Goal: Task Accomplishment & Management: Manage account settings

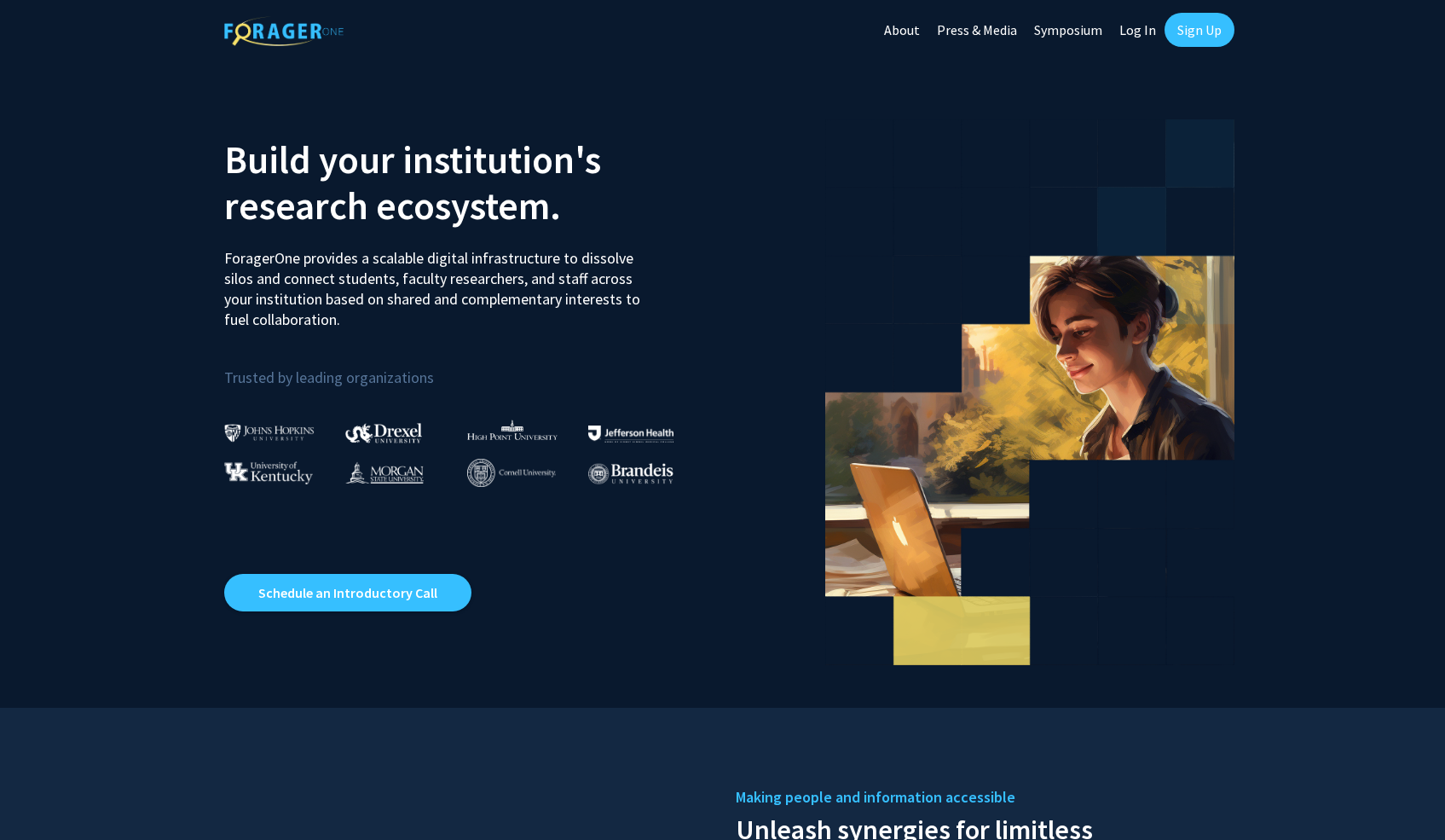
click at [1143, 34] on link "Log In" at bounding box center [1137, 29] width 53 height 59
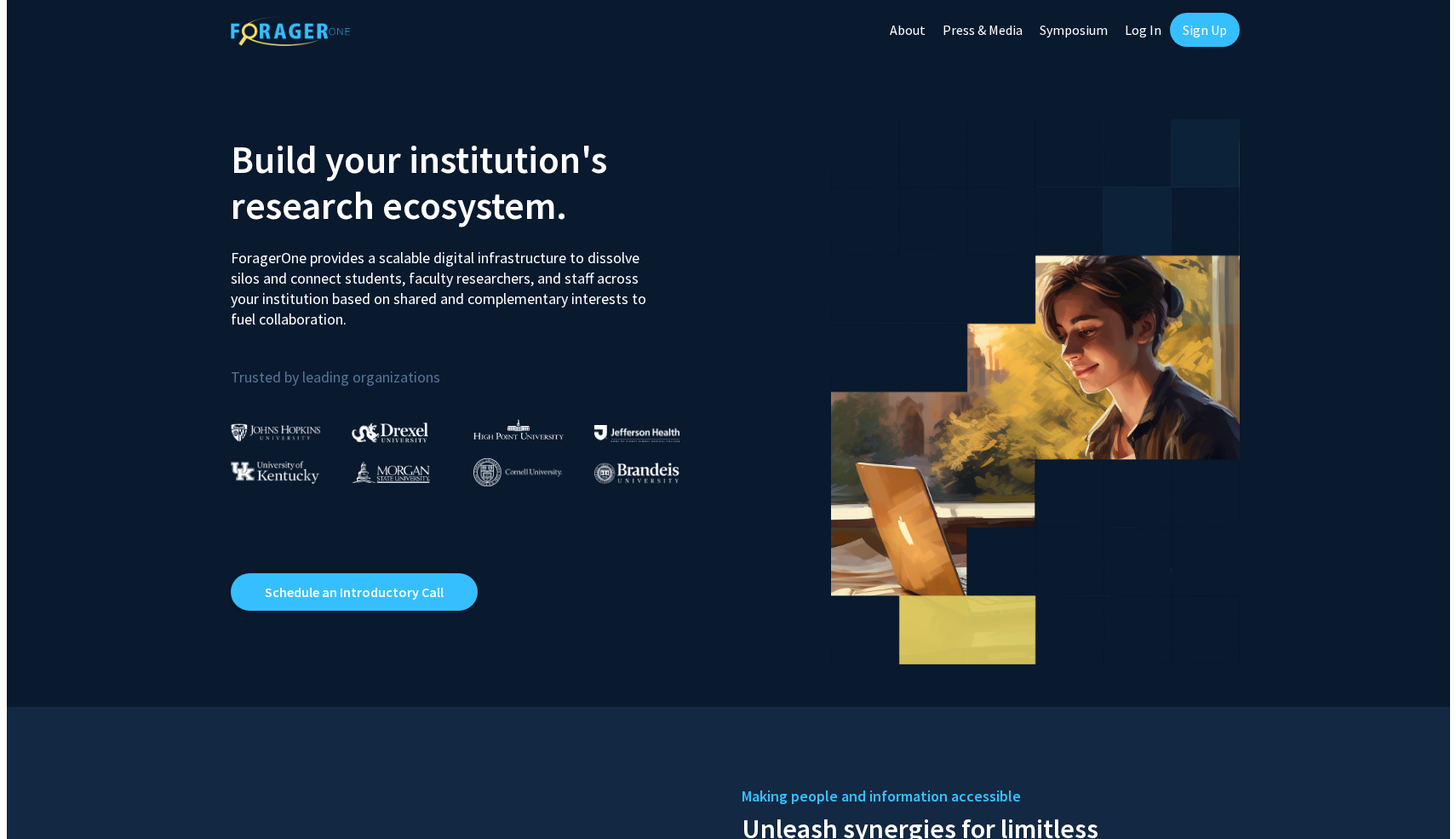
select select
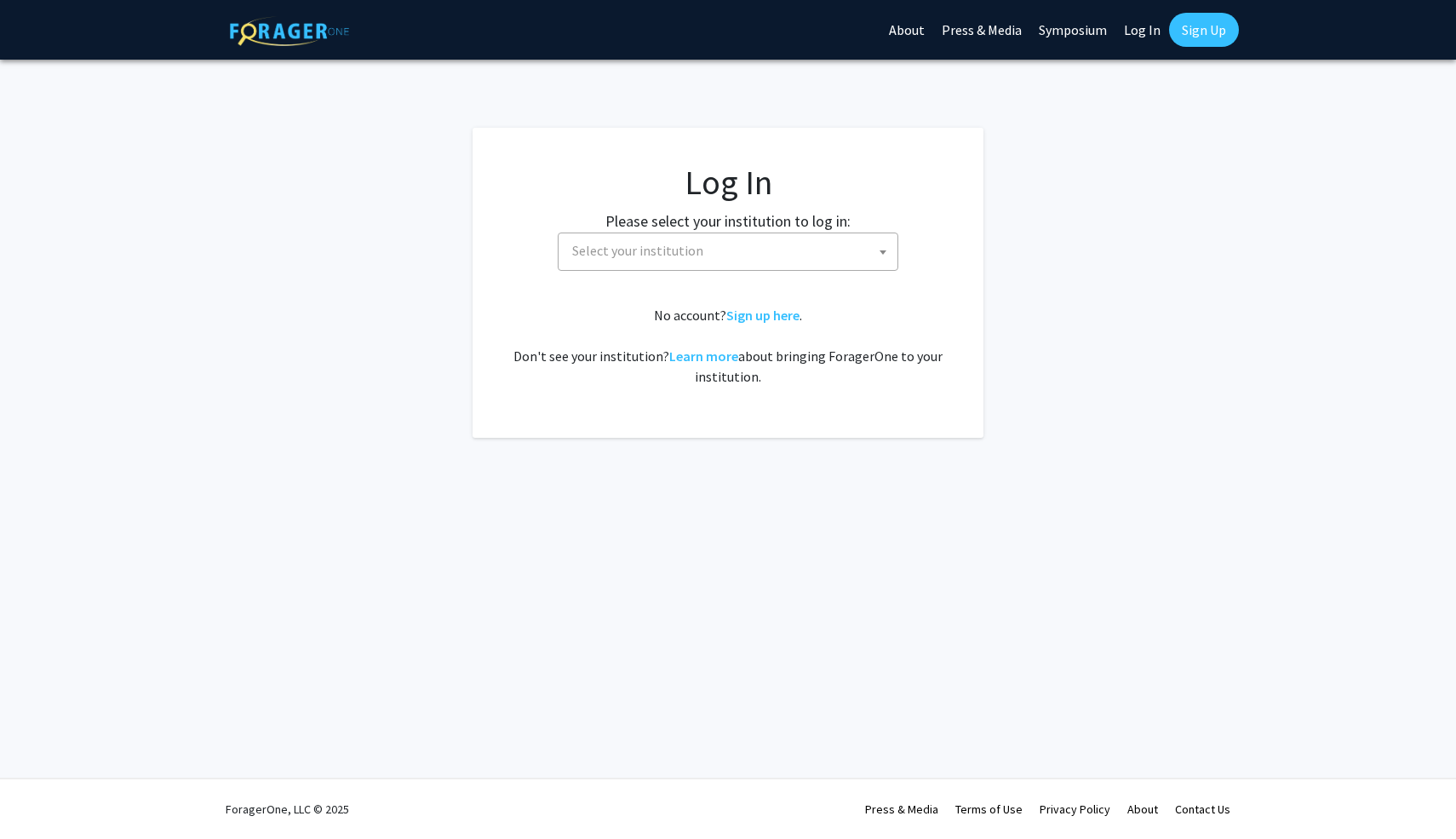
click at [724, 245] on span "Select your institution" at bounding box center [731, 251] width 332 height 35
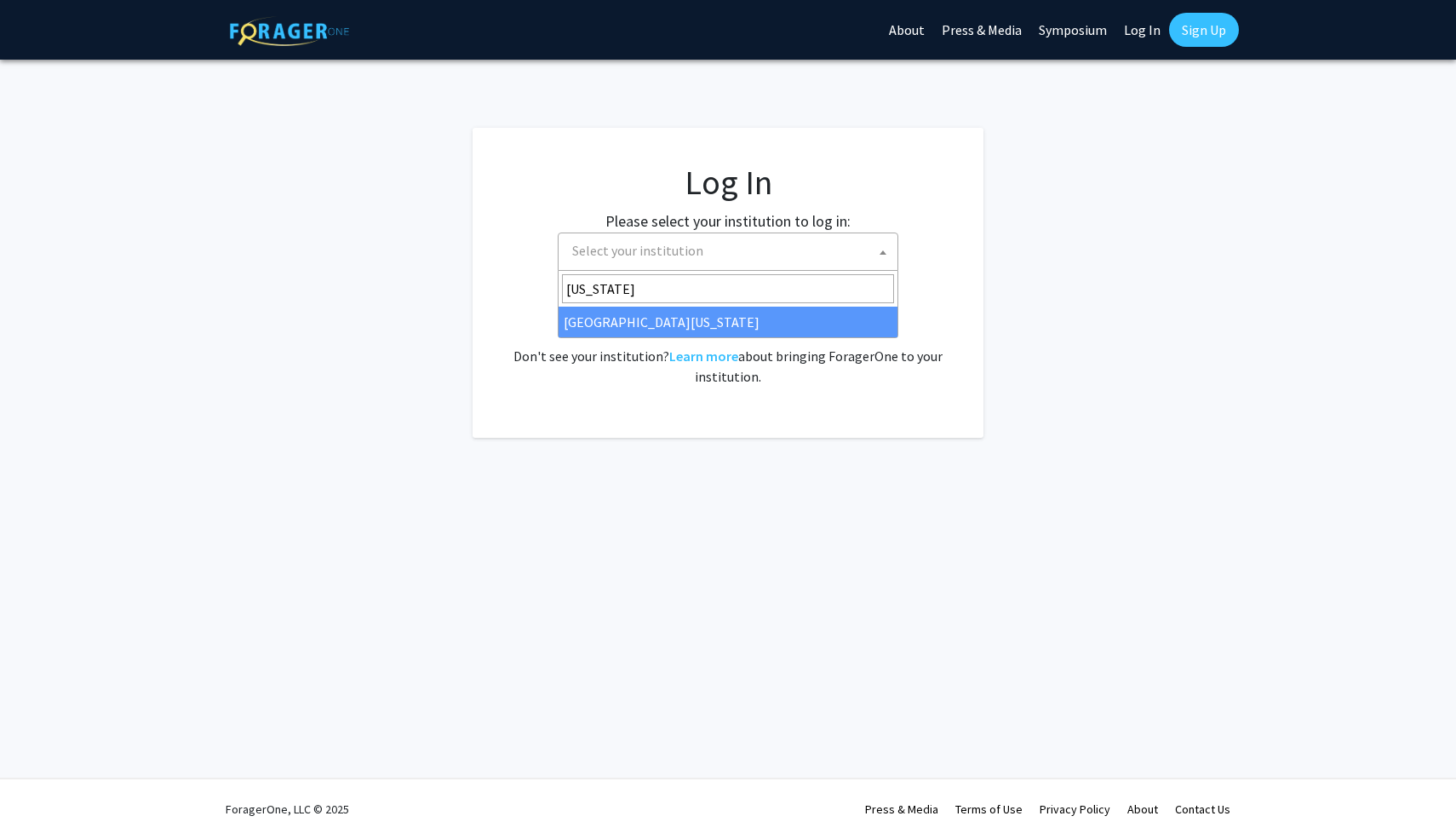
type input "[US_STATE]"
select select "31"
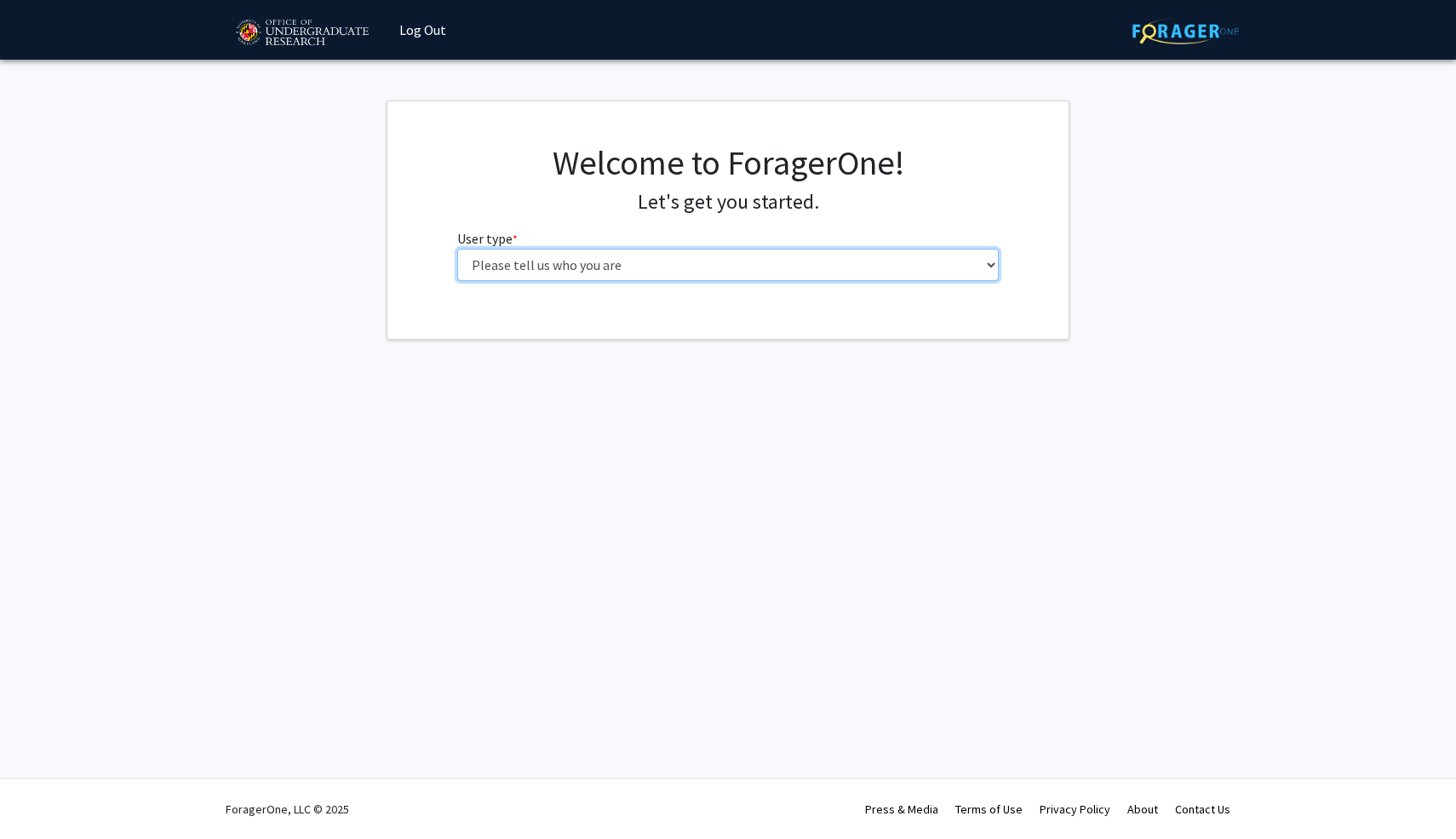
click at [457, 249] on select "Please tell us who you are Undergraduate Student Master's Student Doctoral Cand…" at bounding box center [728, 264] width 542 height 32
select select "5: faculty"
click option "Faculty" at bounding box center [0, 0] width 0 height 0
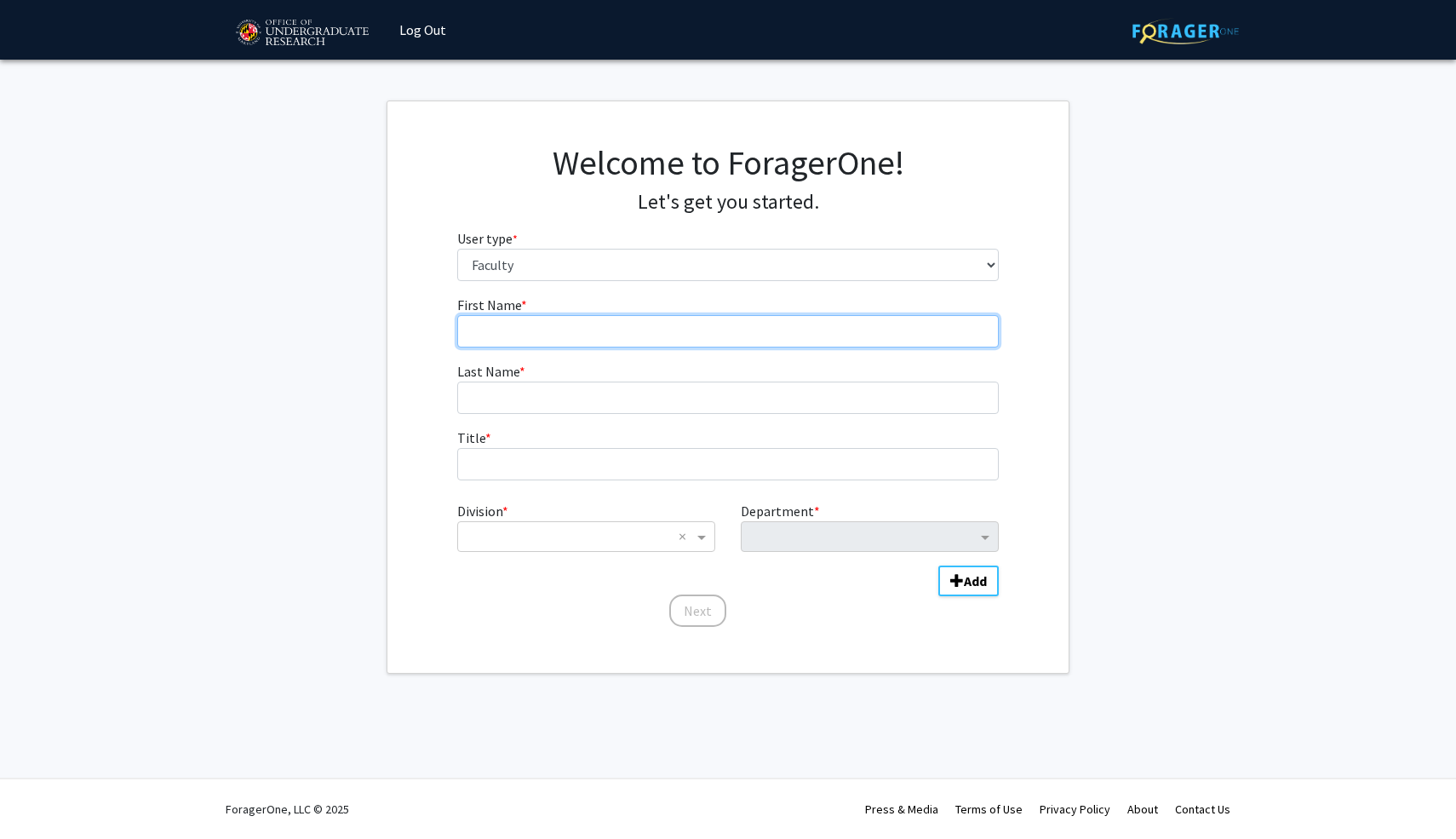
click at [618, 331] on input "First Name * required" at bounding box center [728, 330] width 542 height 32
type input "Mengqiang"
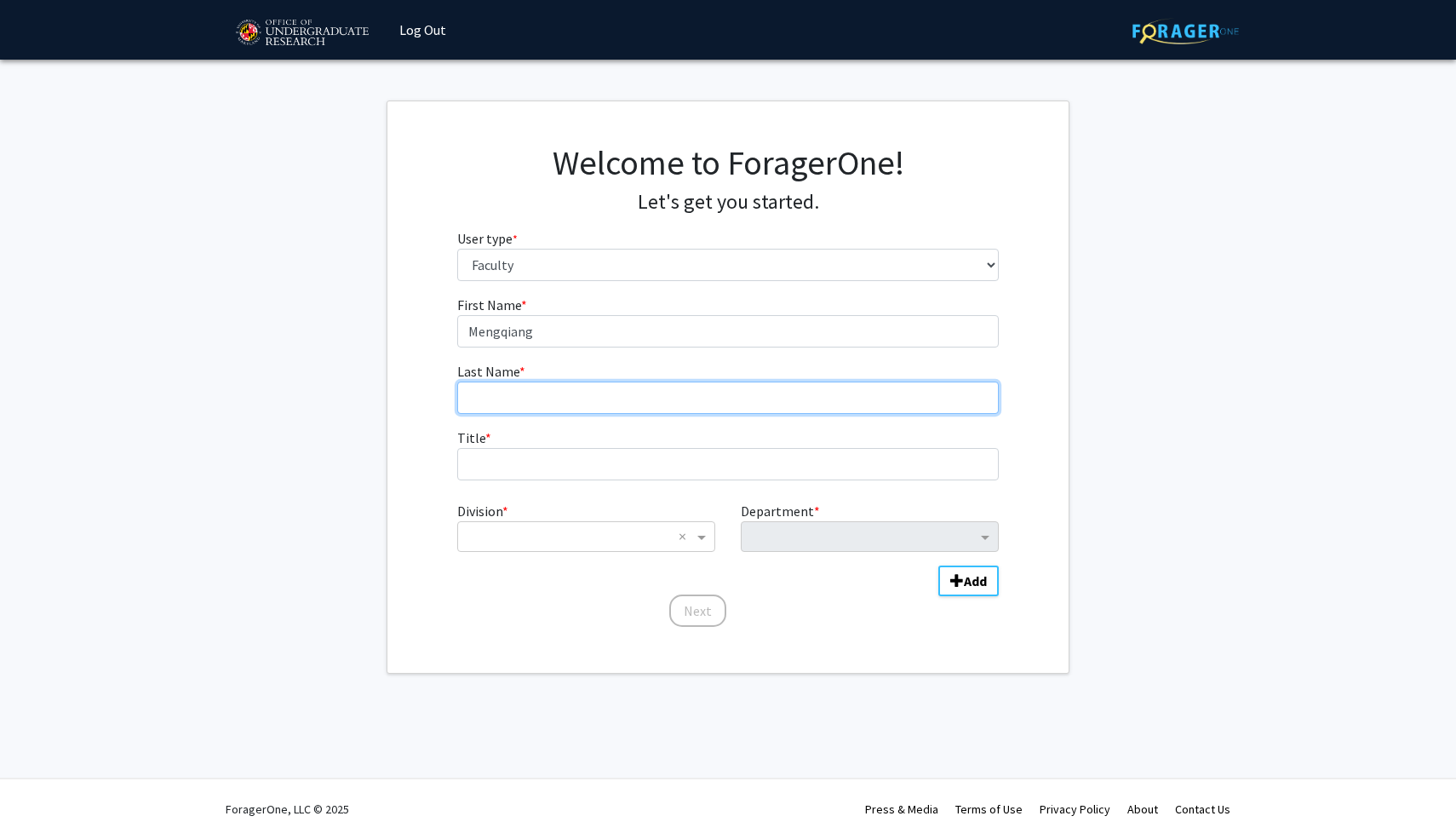
click at [575, 413] on input "Last Name * required" at bounding box center [728, 397] width 542 height 32
type input "Zhu"
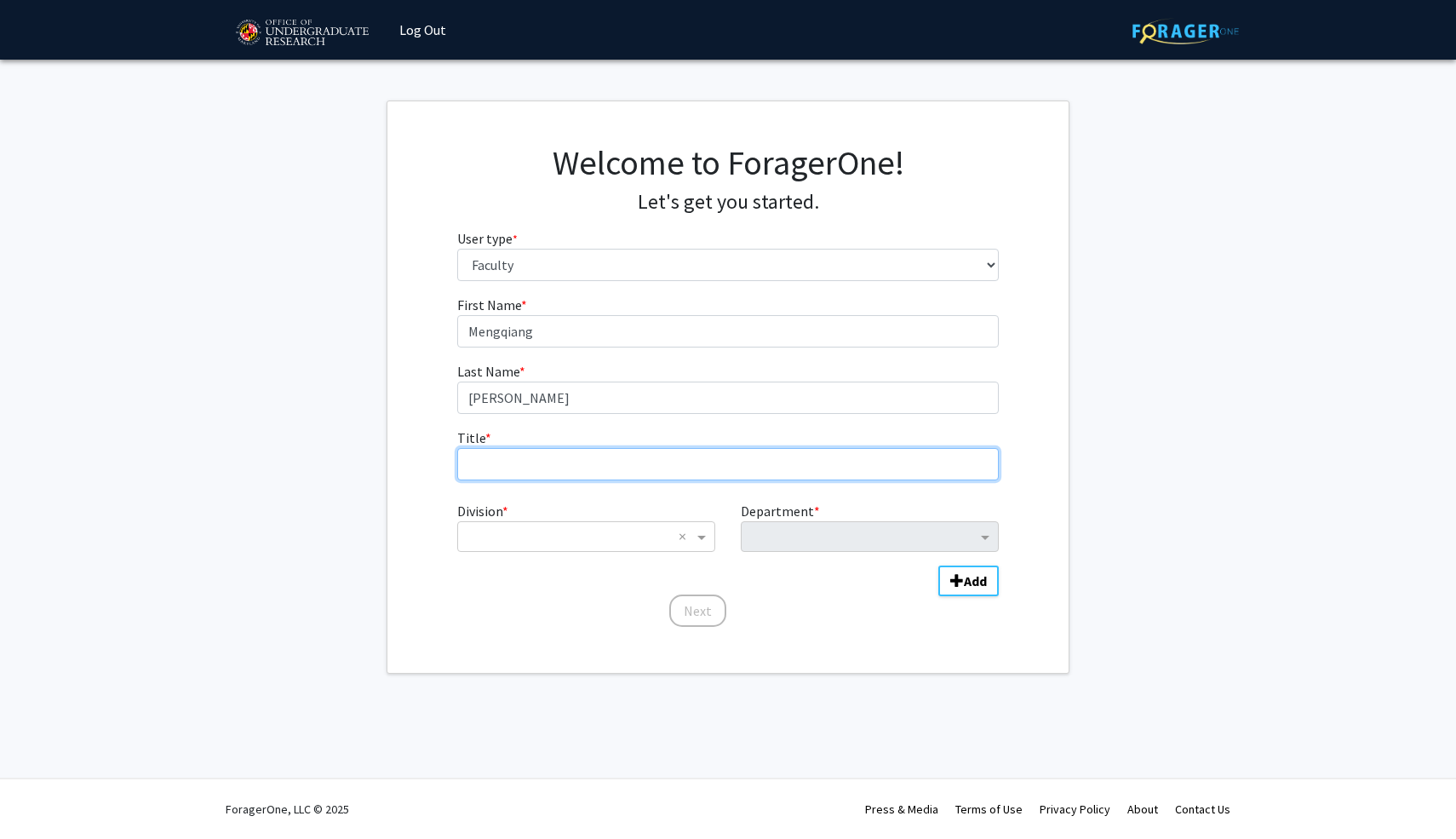
click at [550, 466] on input "Title * required" at bounding box center [728, 463] width 542 height 32
type input "Associate Professor"
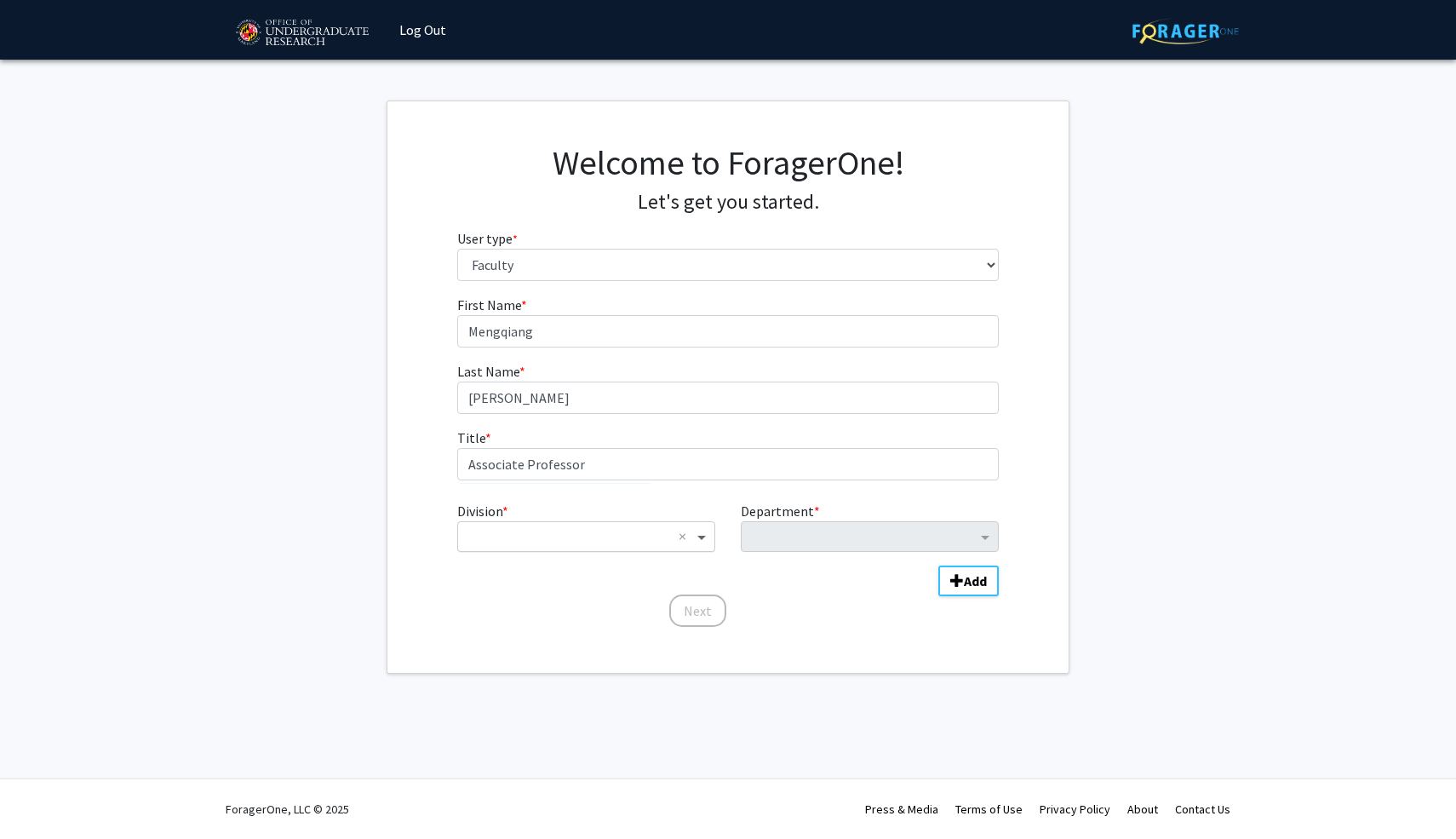
click at [694, 546] on span "Division" at bounding box center [704, 536] width 21 height 20
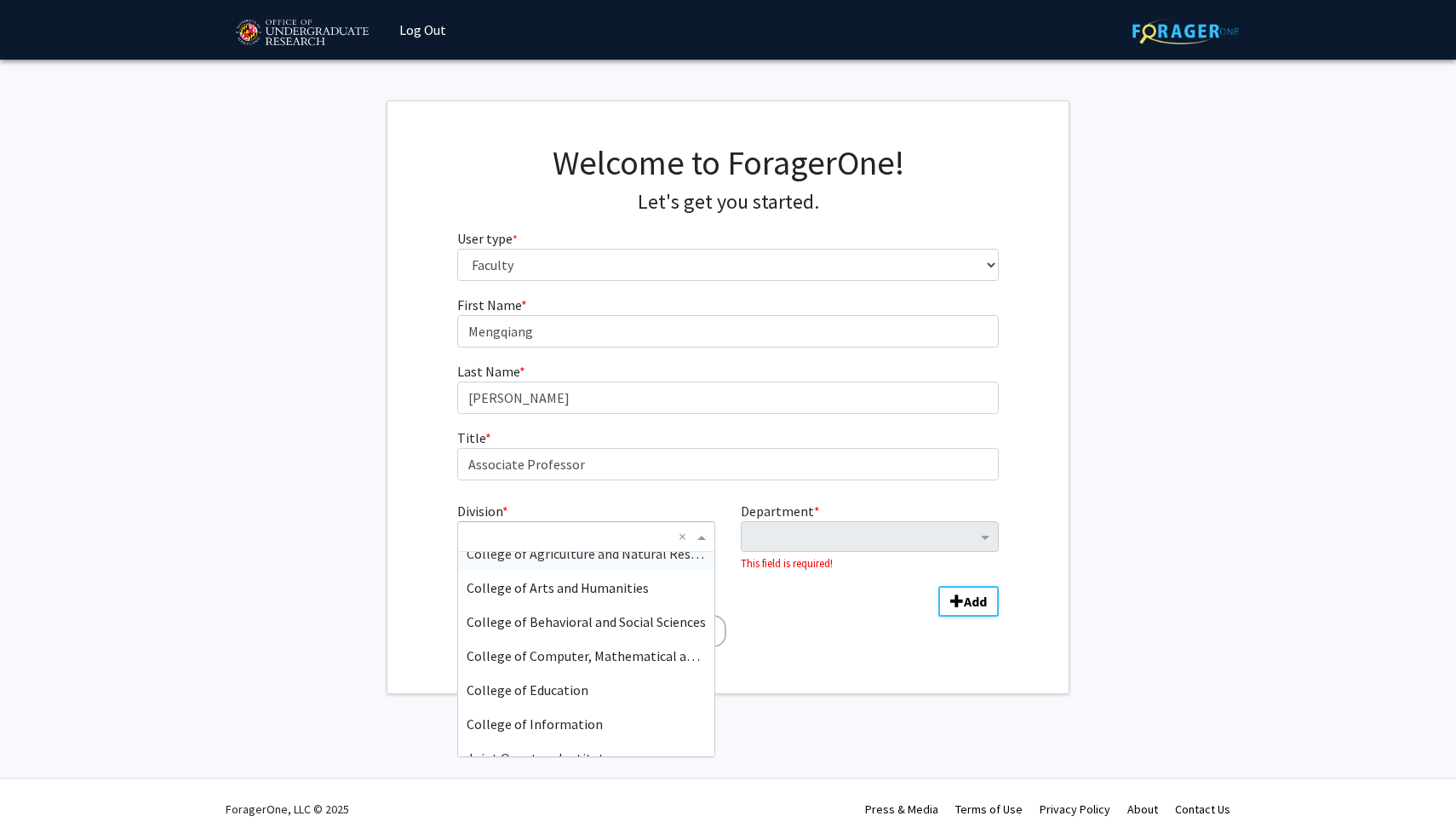
scroll to position [64, 0]
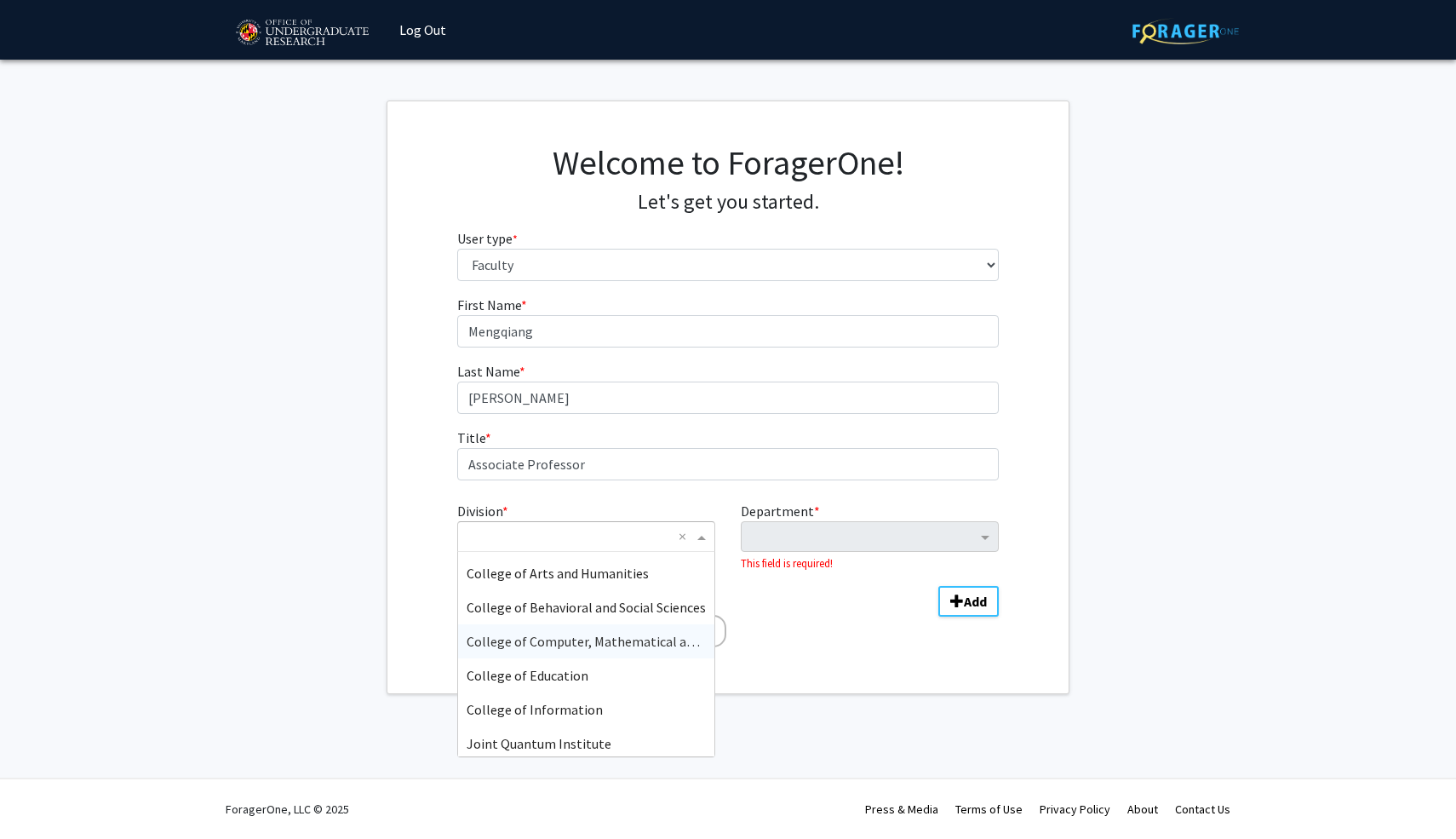
click at [649, 640] on span "College of Computer, Mathematical and Natural Sciences" at bounding box center [633, 641] width 334 height 17
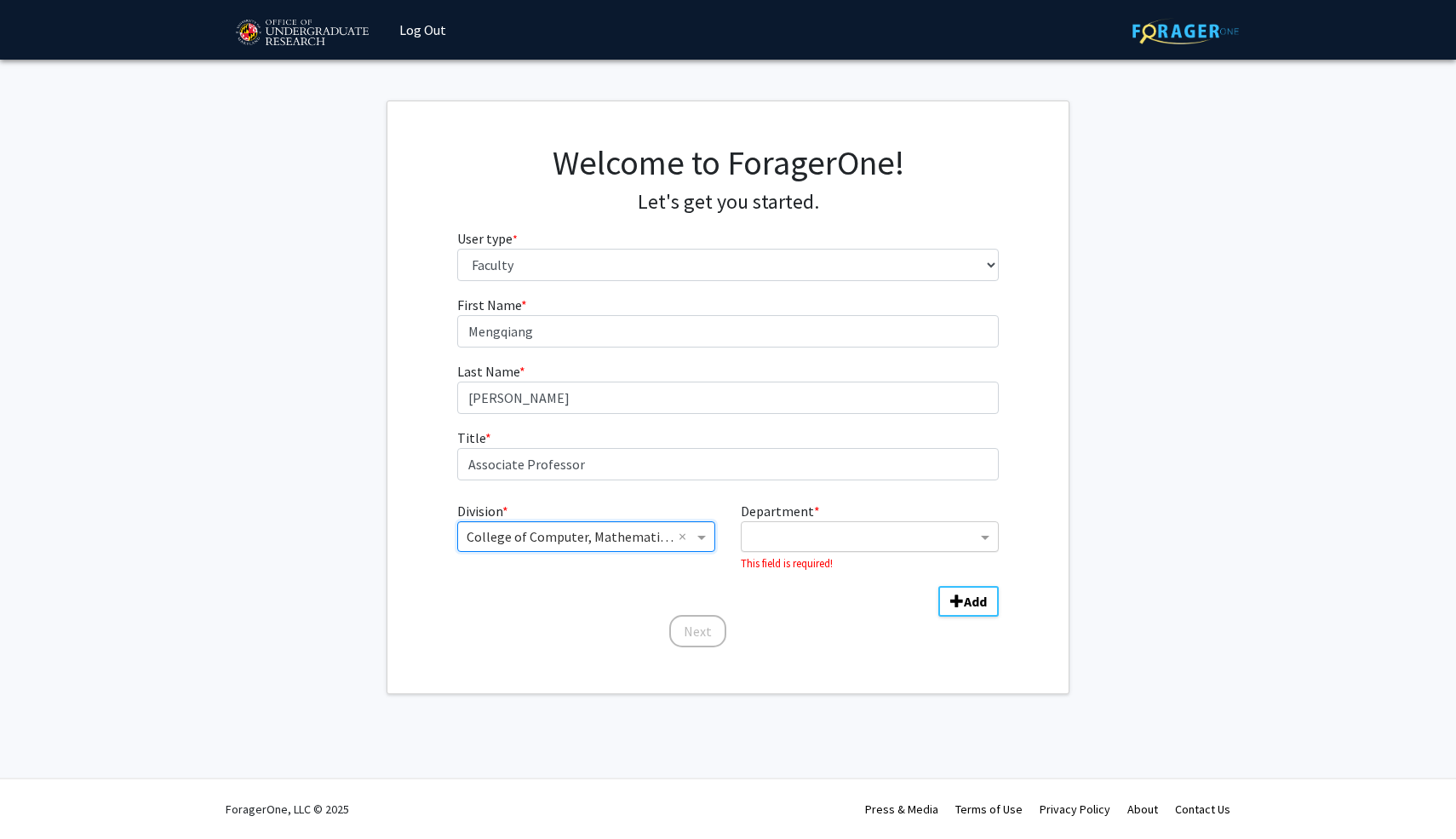
click at [853, 541] on input "Department" at bounding box center [863, 537] width 226 height 20
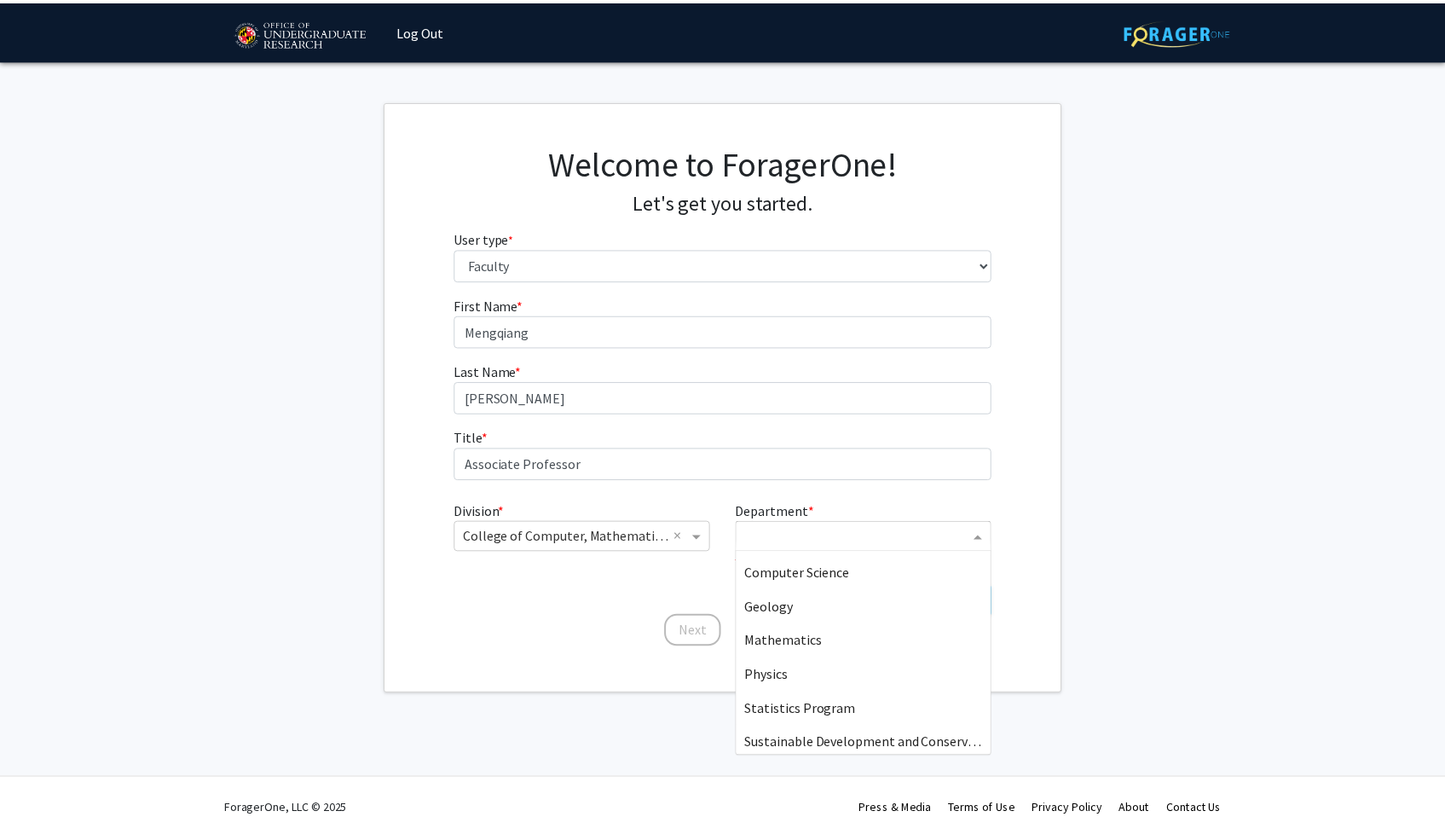
scroll to position [266, 0]
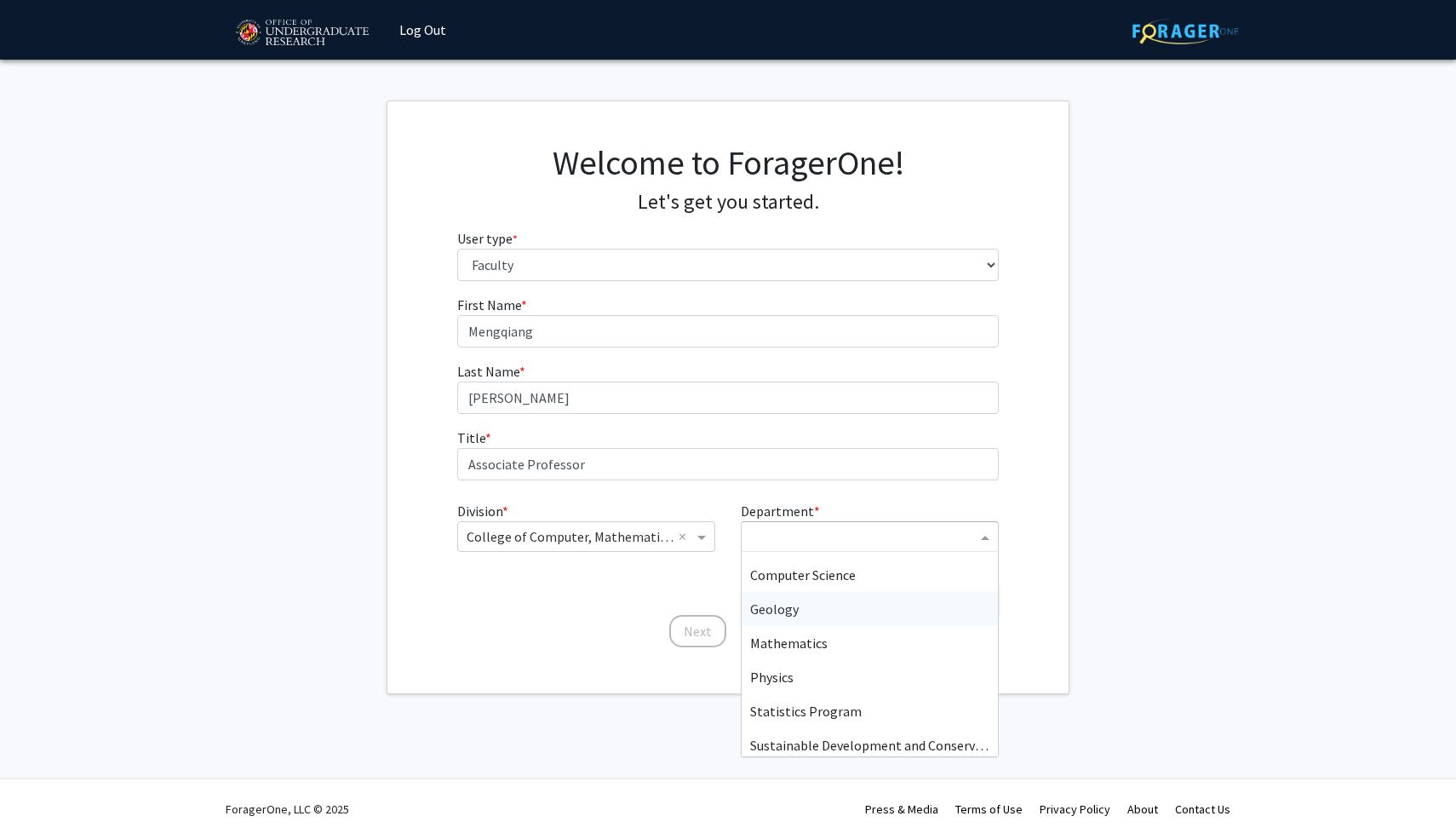
click at [812, 619] on div "Geology" at bounding box center [870, 608] width 256 height 34
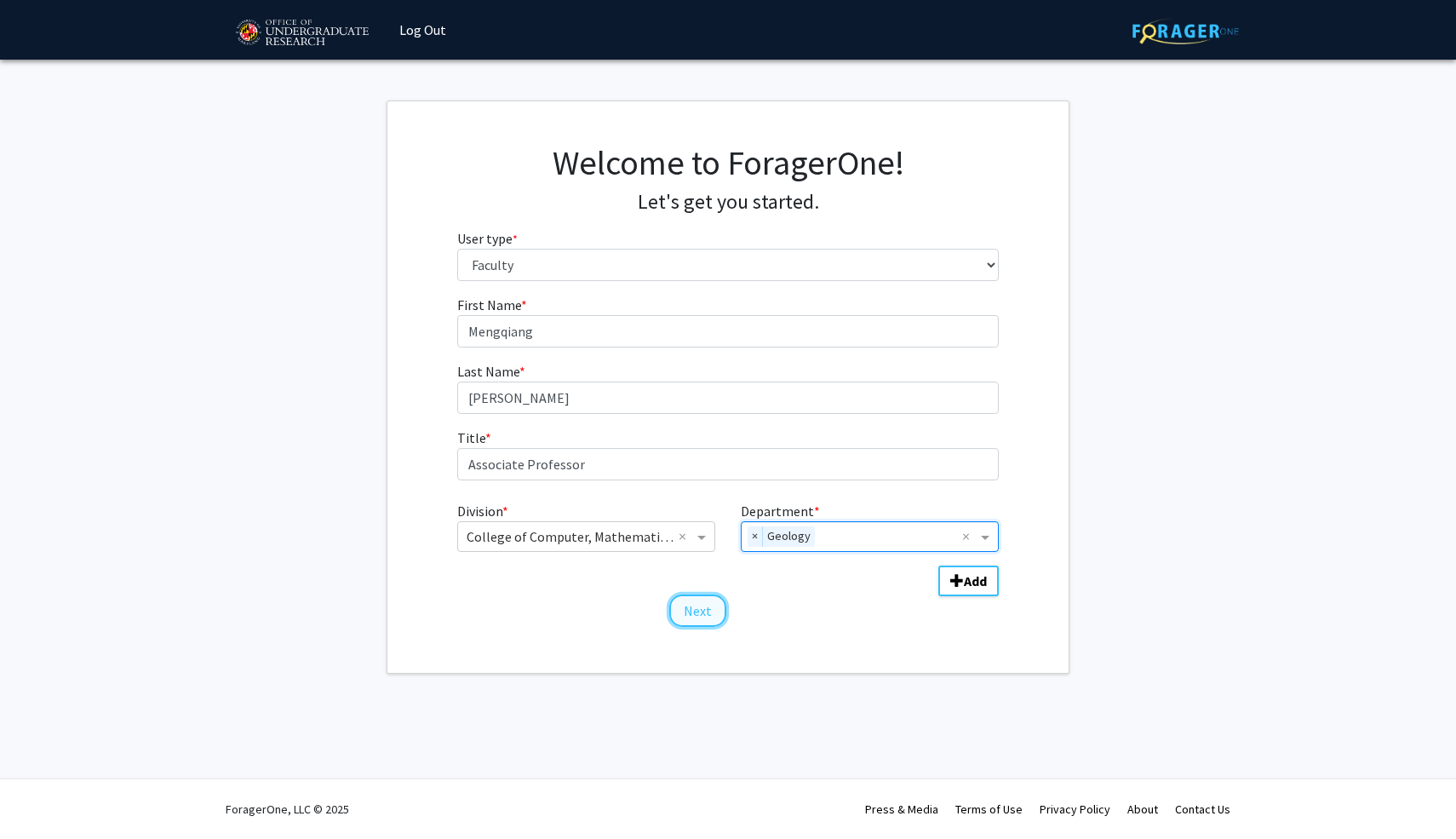
click at [705, 603] on button "Next" at bounding box center [697, 610] width 57 height 32
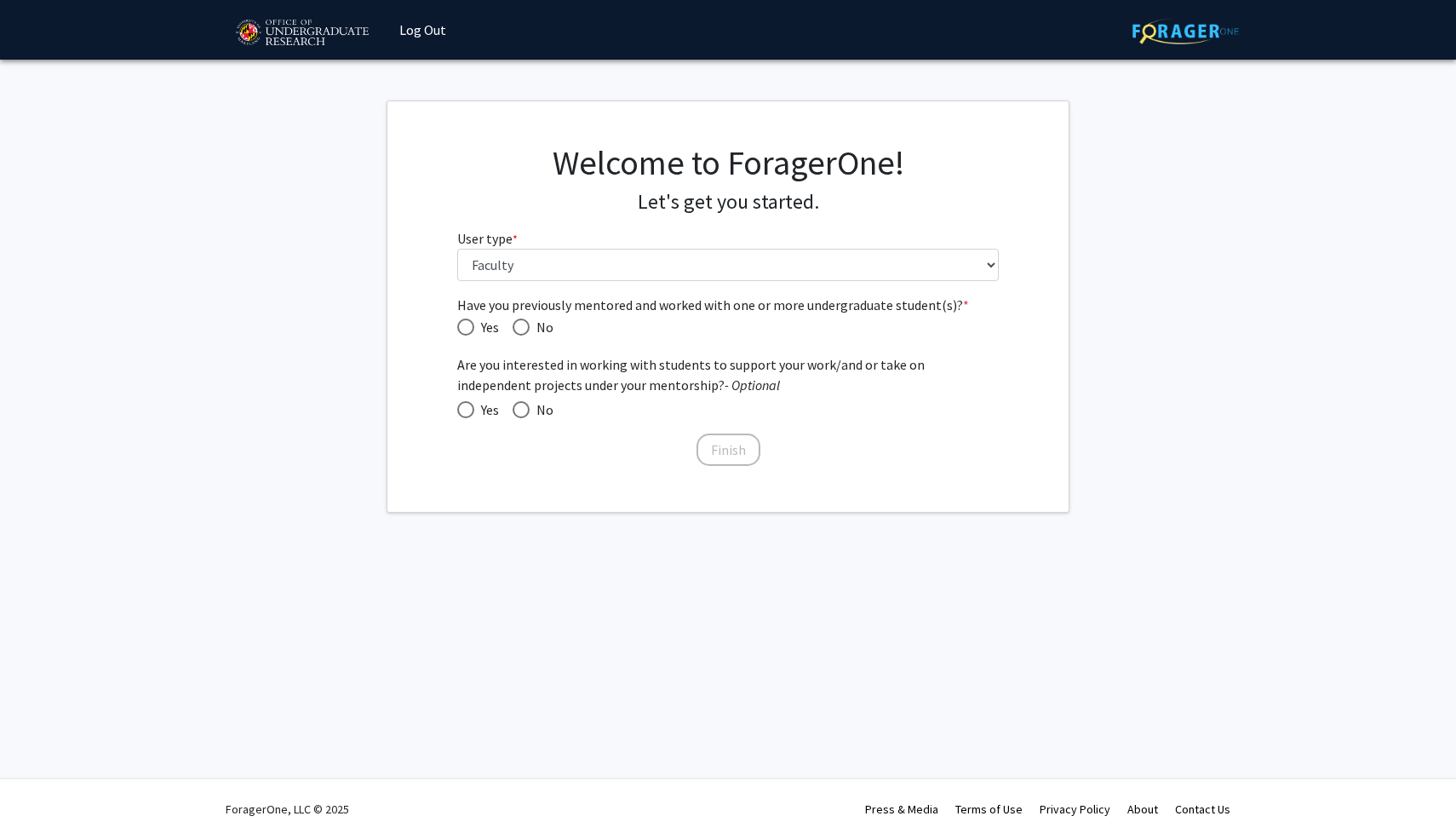
click at [470, 331] on span "Have you previously mentored and worked with one or more undergraduate student(…" at bounding box center [466, 327] width 17 height 17
click at [470, 331] on input "Yes" at bounding box center [466, 327] width 17 height 17
radio input "true"
click at [466, 414] on span at bounding box center [466, 410] width 17 height 17
click at [466, 414] on input "Yes" at bounding box center [466, 410] width 17 height 17
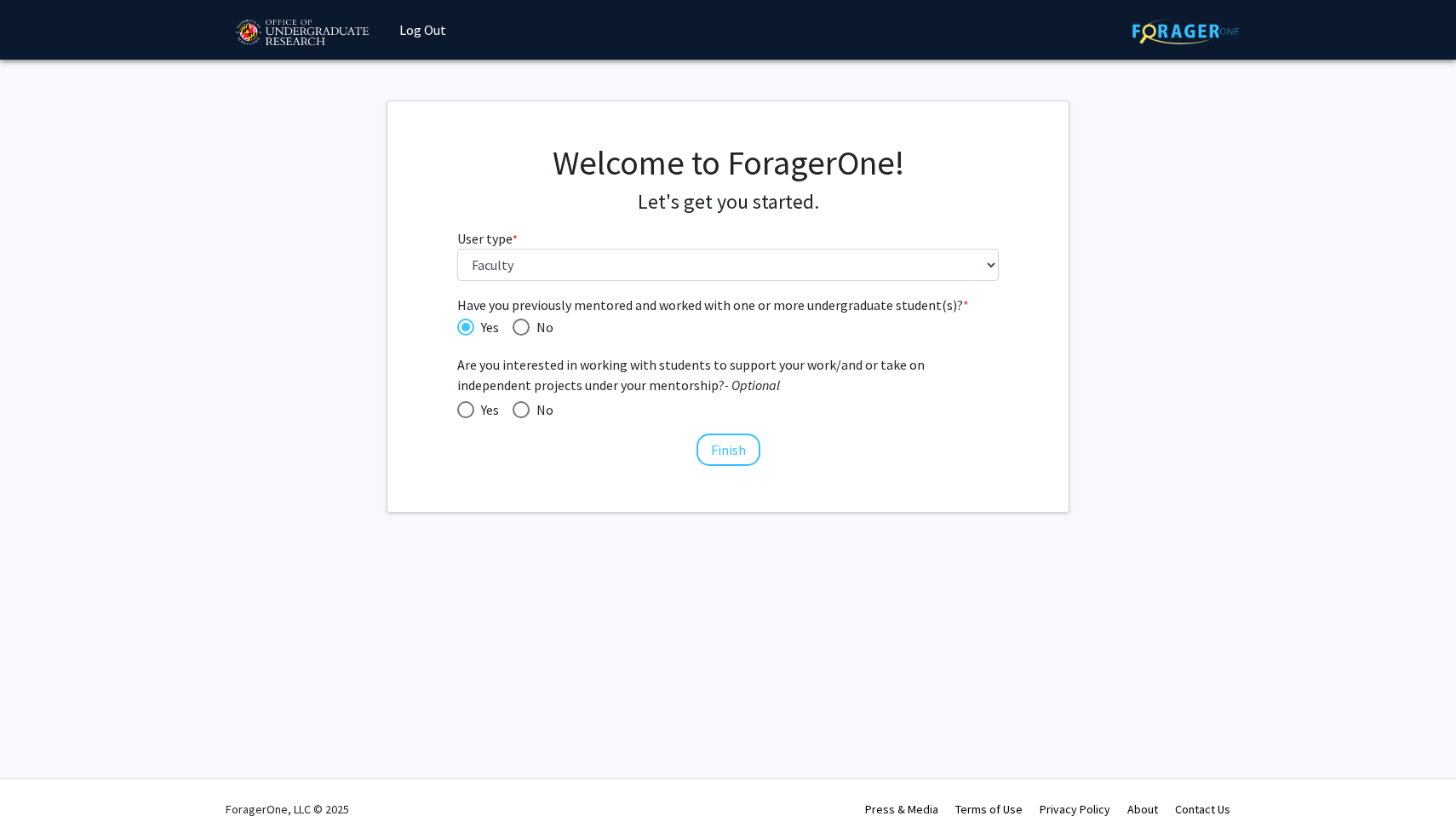
radio input "true"
click at [741, 451] on button "Finish" at bounding box center [728, 449] width 64 height 32
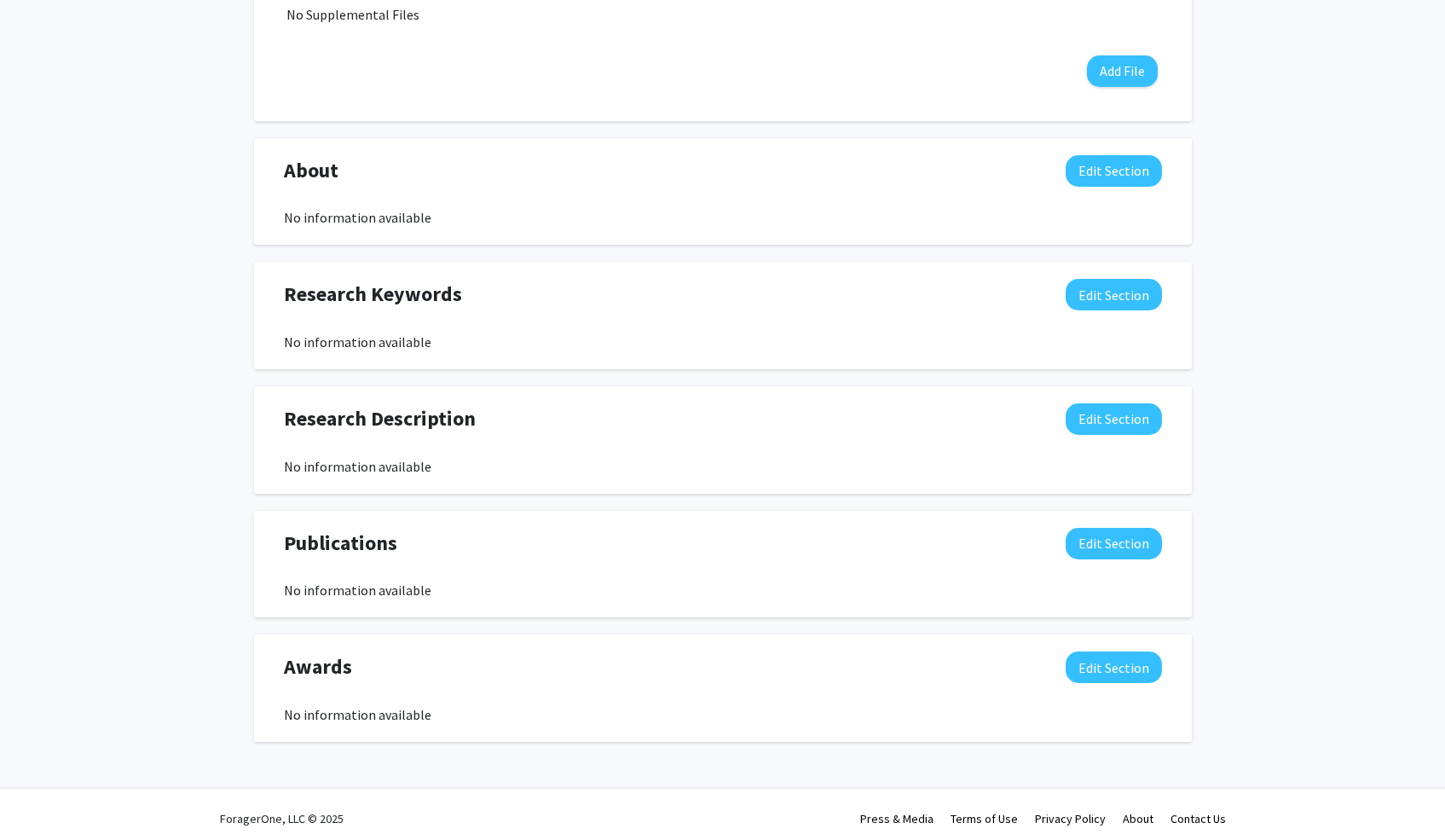
scroll to position [582, 0]
click at [1101, 307] on button "Edit Section" at bounding box center [1113, 294] width 96 height 31
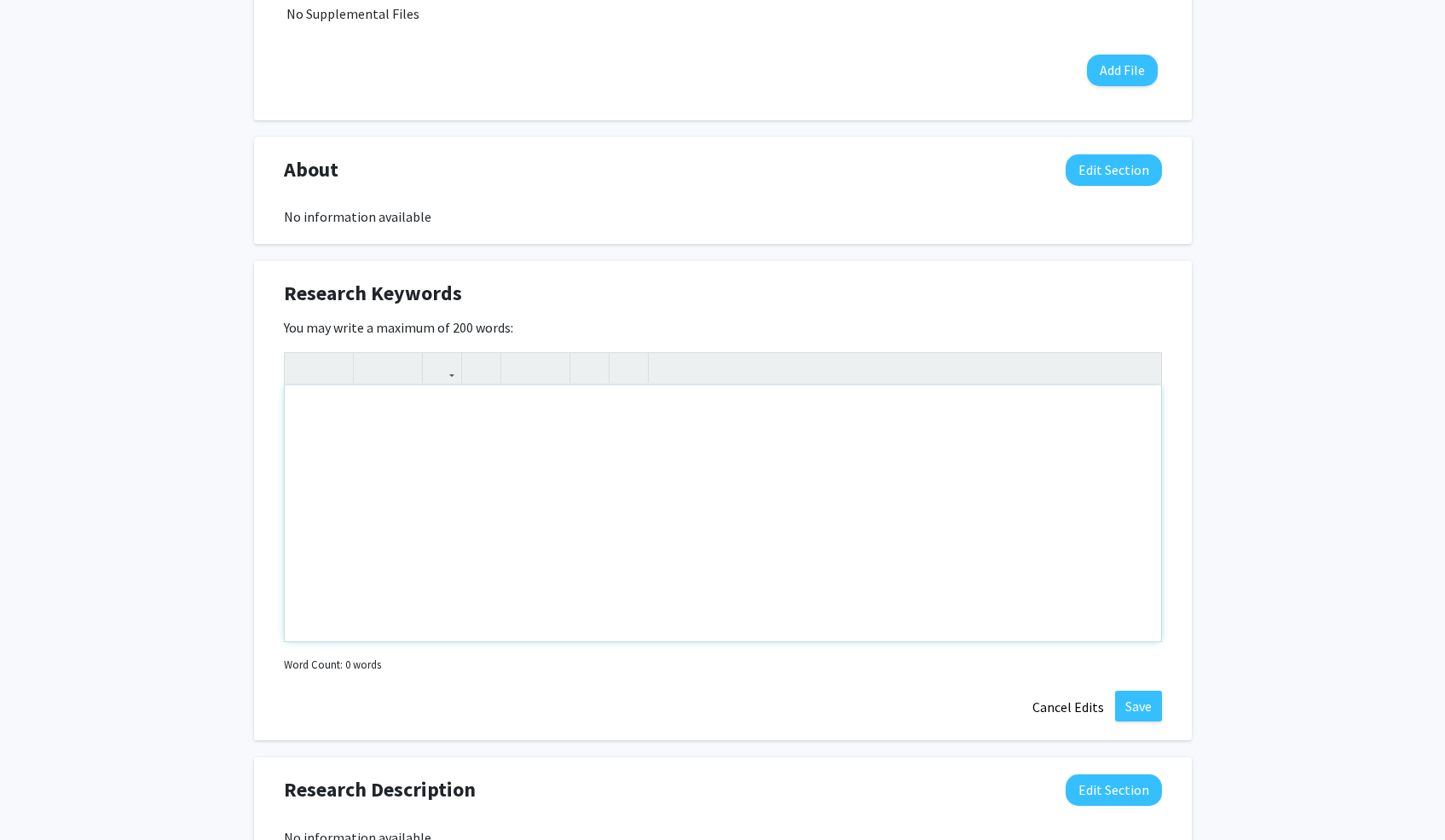
click at [485, 477] on div "Note to users with screen readers: Please deactivate our accessibility plugin f…" at bounding box center [722, 512] width 876 height 256
drag, startPoint x: 494, startPoint y: 423, endPoint x: 418, endPoint y: 419, distance: 76.1
click at [418, 419] on div "soil organic carbon, soil minerals, nutrients (sulfur and phosphorus) in soils;" at bounding box center [722, 512] width 876 height 256
click at [425, 433] on div "soil organic carbon, soil minerals, nutrients (sulfur and phosphorus) in soils;" at bounding box center [722, 512] width 876 height 256
drag, startPoint x: 418, startPoint y: 416, endPoint x: 494, endPoint y: 411, distance: 76.2
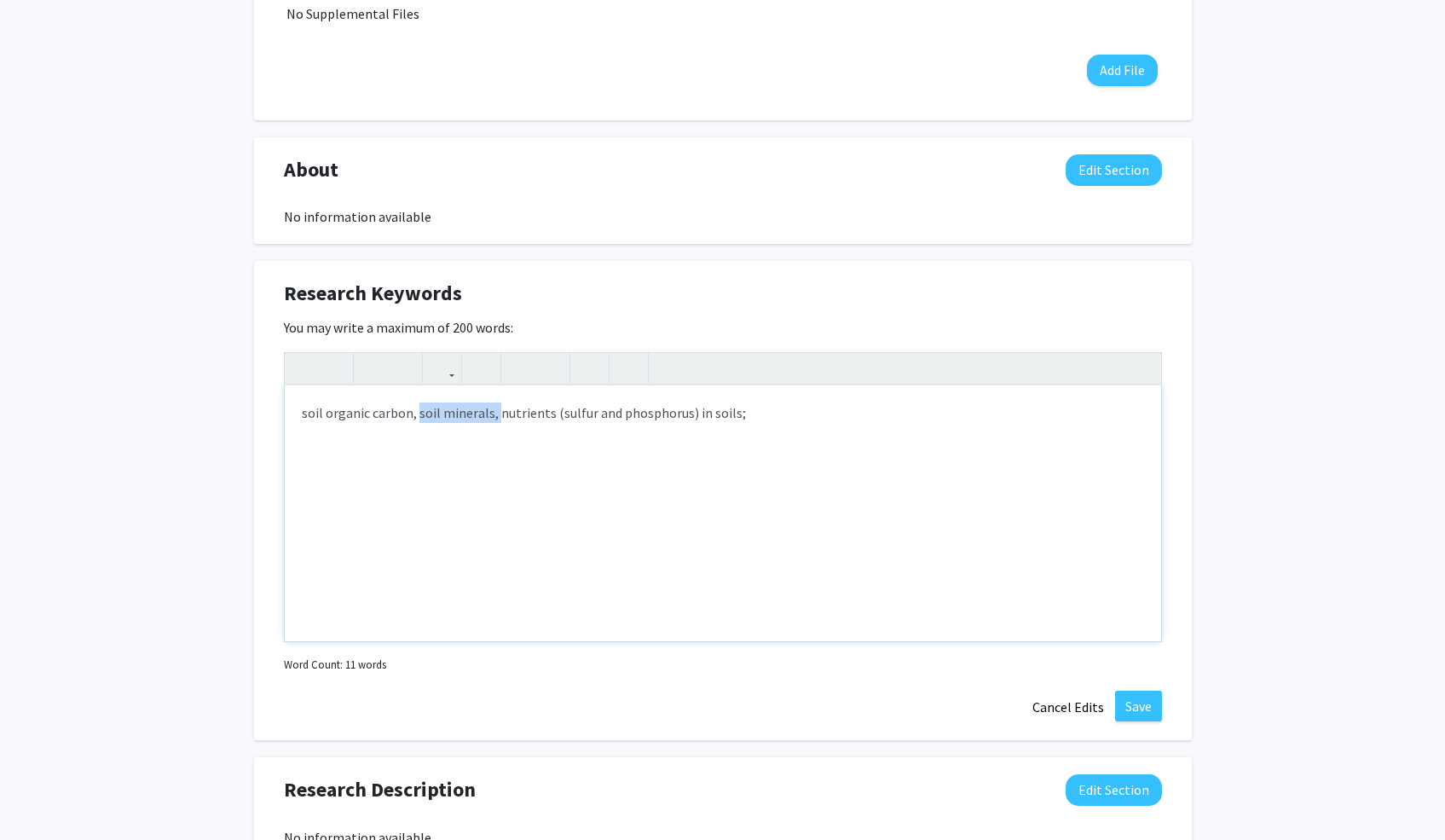
click at [494, 411] on div "soil organic carbon, soil minerals, nutrients (sulfur and phosphorus) in soils;" at bounding box center [722, 512] width 876 height 256
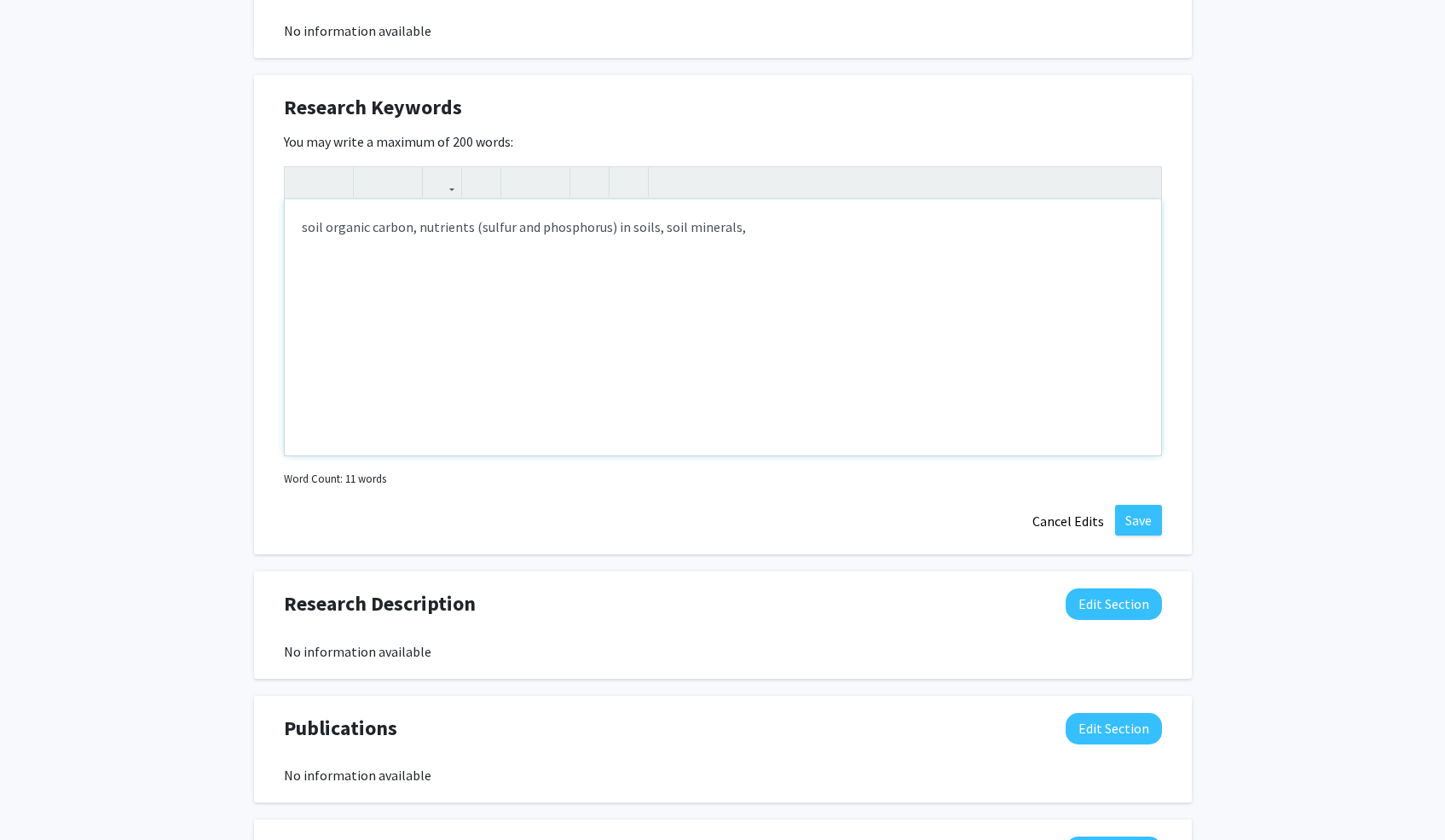
type textarea "<p>soil organic carbon, nutrients (sulfur and phosphorus) in soils, soil minera…"
click at [844, 338] on div "soil organic carbon, nutrients (sulfur and phosphorus) in soils, soil minerals" at bounding box center [722, 327] width 876 height 256
click at [1130, 516] on button "Save" at bounding box center [1139, 520] width 47 height 31
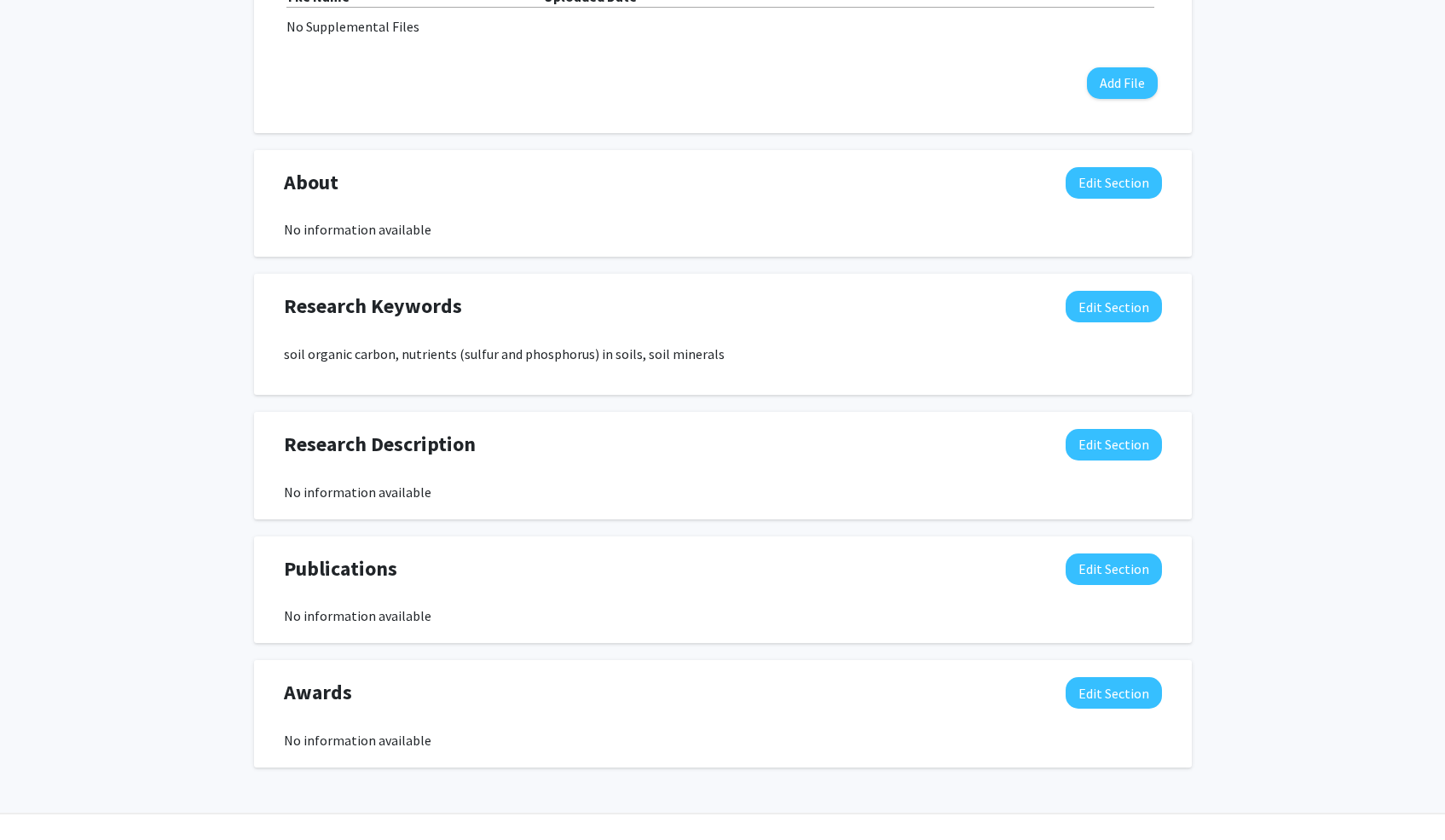
scroll to position [604, 0]
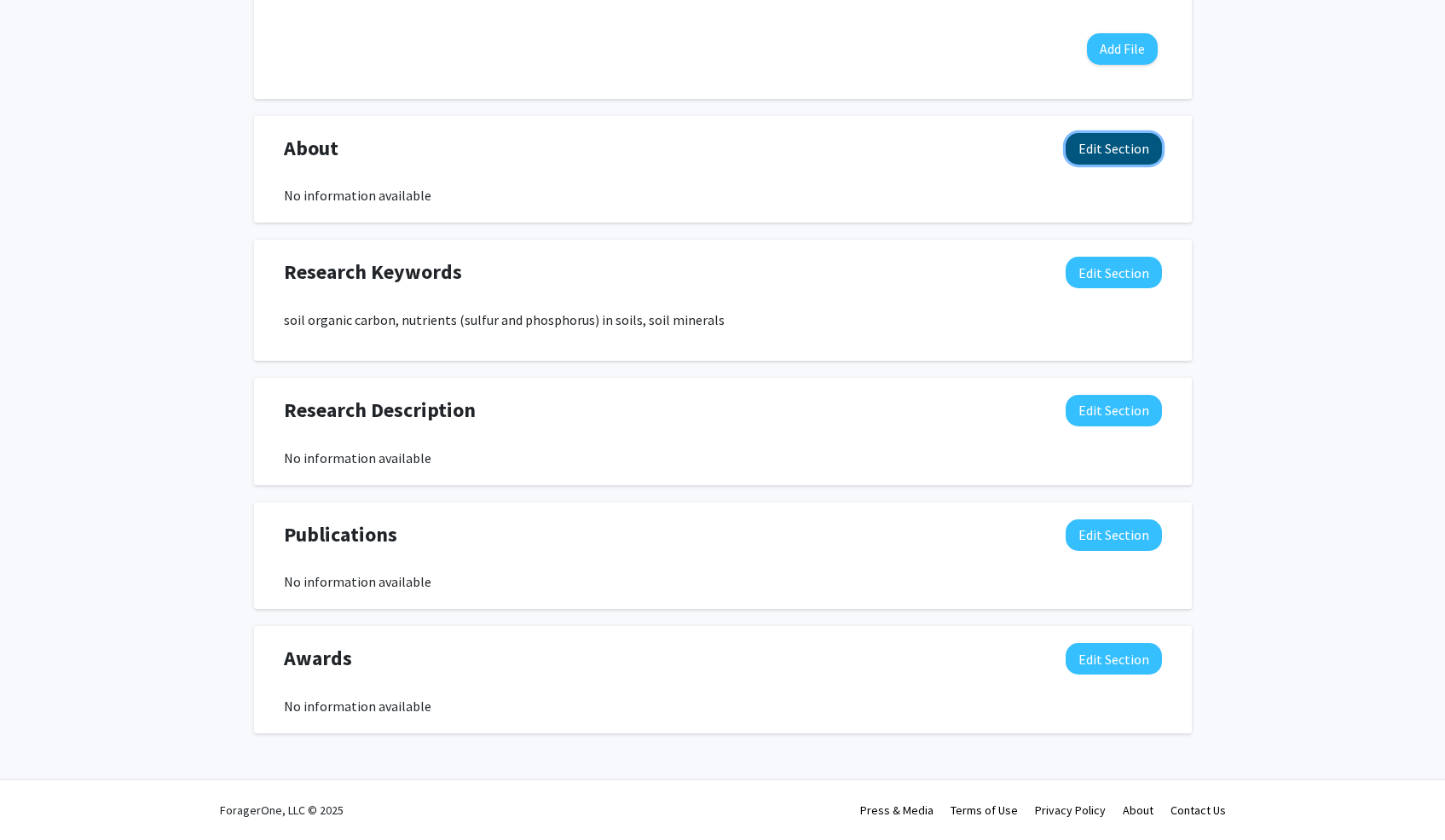
click at [1116, 155] on button "Edit Section" at bounding box center [1113, 149] width 96 height 31
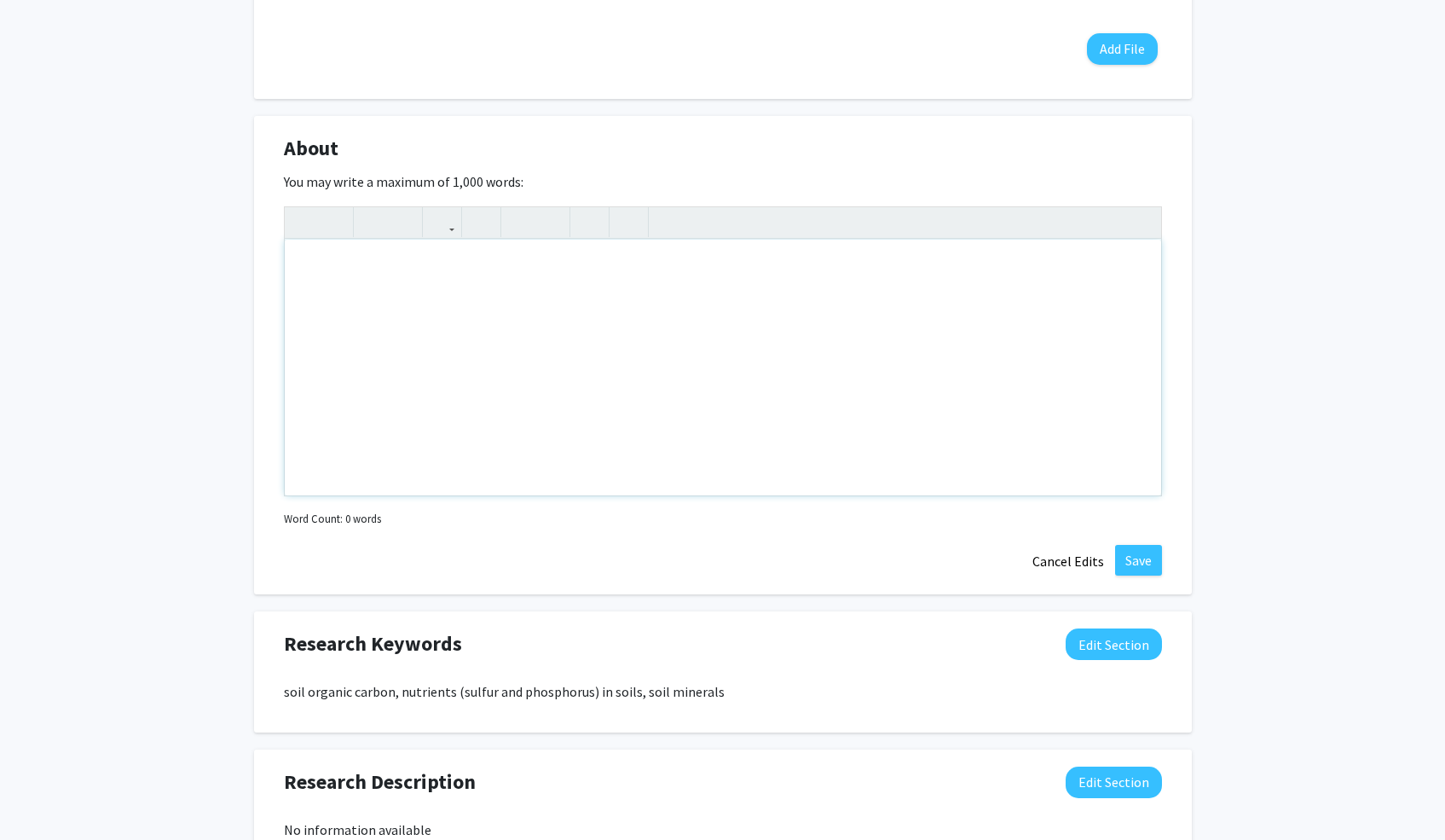
click at [486, 300] on div "Note to users with screen readers: Please deactivate our accessibility plugin f…" at bounding box center [722, 367] width 876 height 256
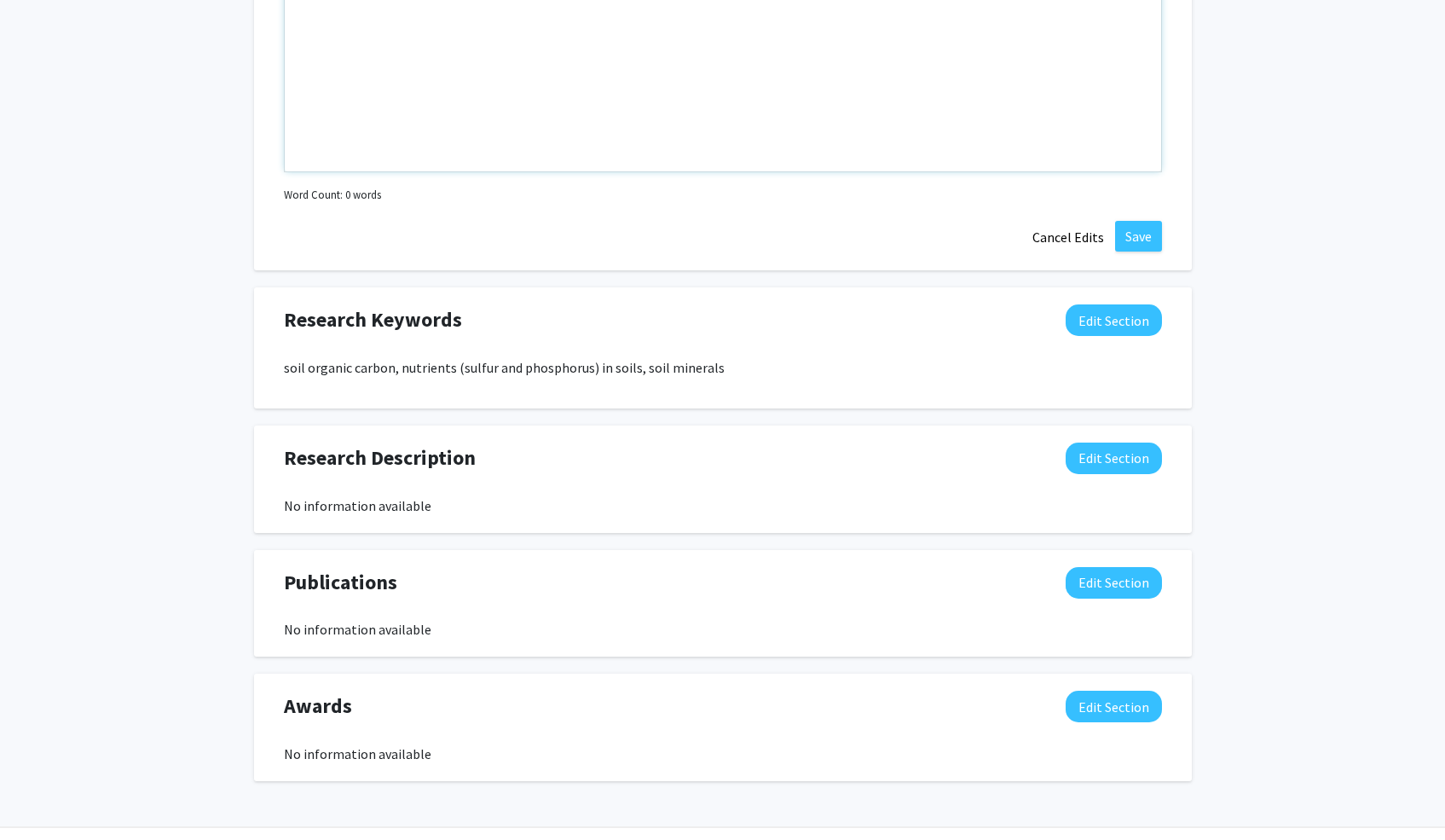
scroll to position [975, 0]
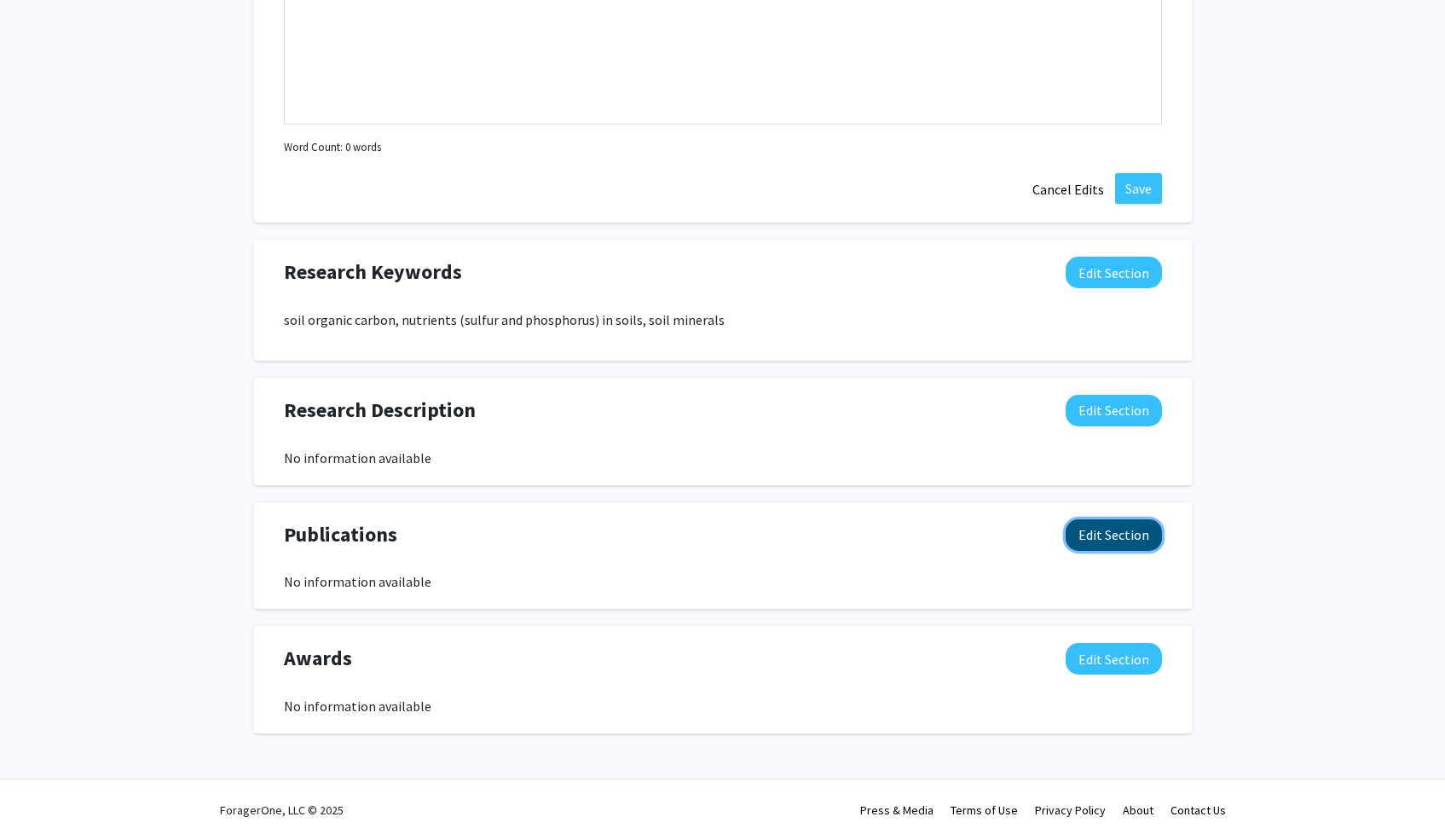
click at [1123, 541] on button "Edit Section" at bounding box center [1113, 535] width 96 height 31
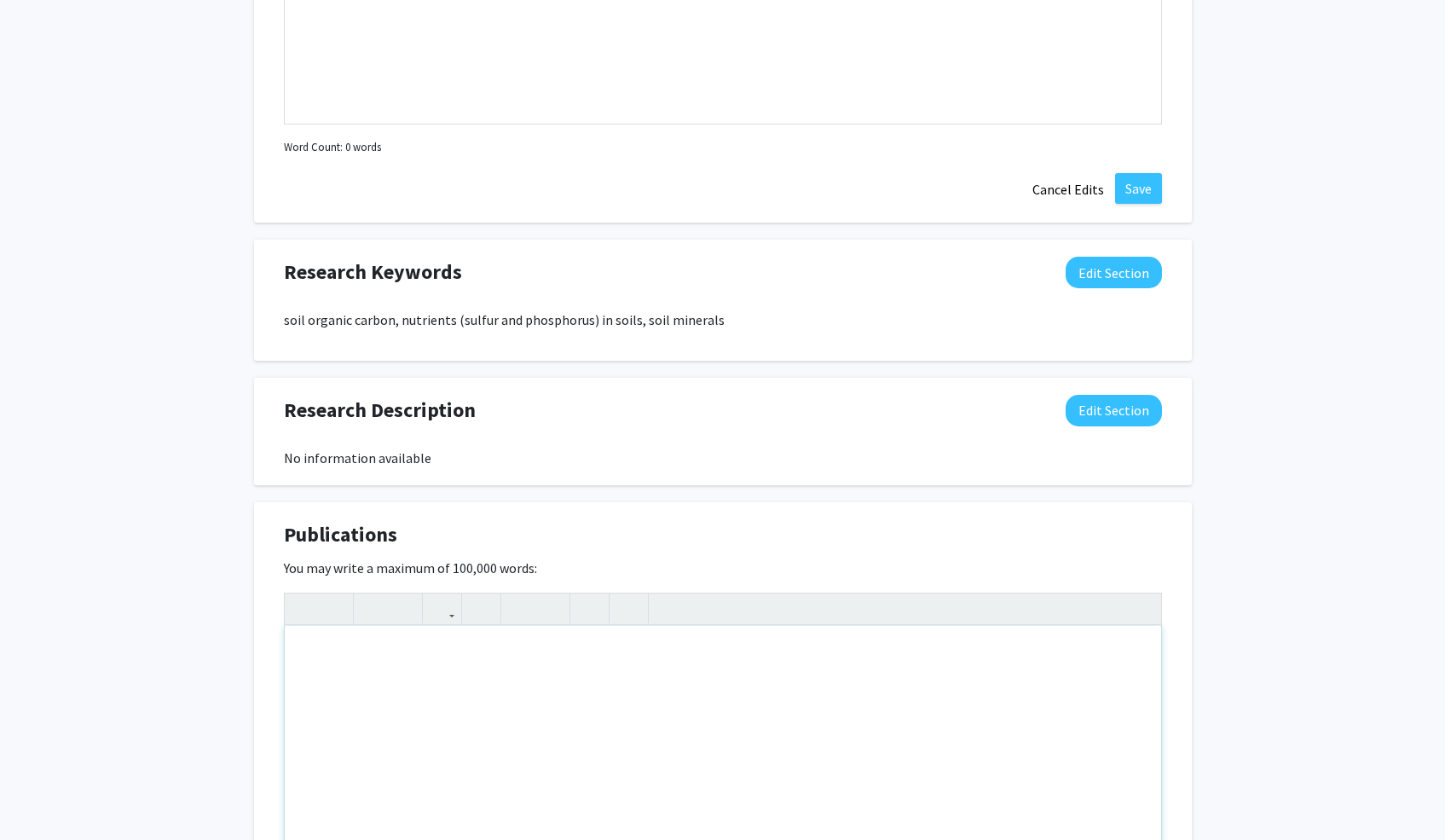
click at [527, 688] on div "Note to users with screen readers: Please deactivate our accessibility plugin f…" at bounding box center [722, 753] width 876 height 256
paste div "Note to users with screen readers: Please deactivate our accessibility plugin f…"
type textarea "<p>https://scholar.google.com/citations?hl=en&amp;user=ZhZCRhoAAAAJ&amp;view_op…"
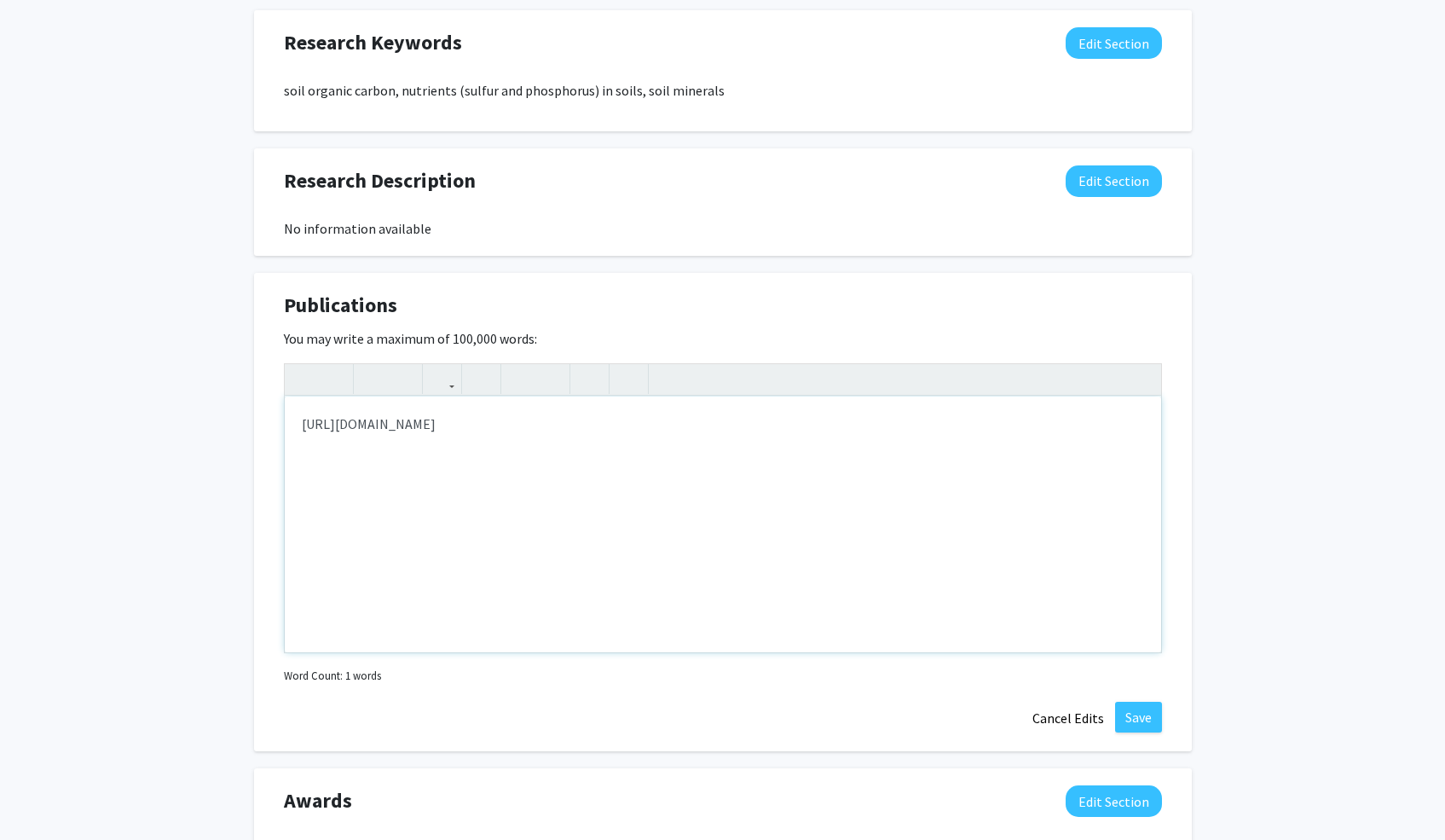
scroll to position [1347, 0]
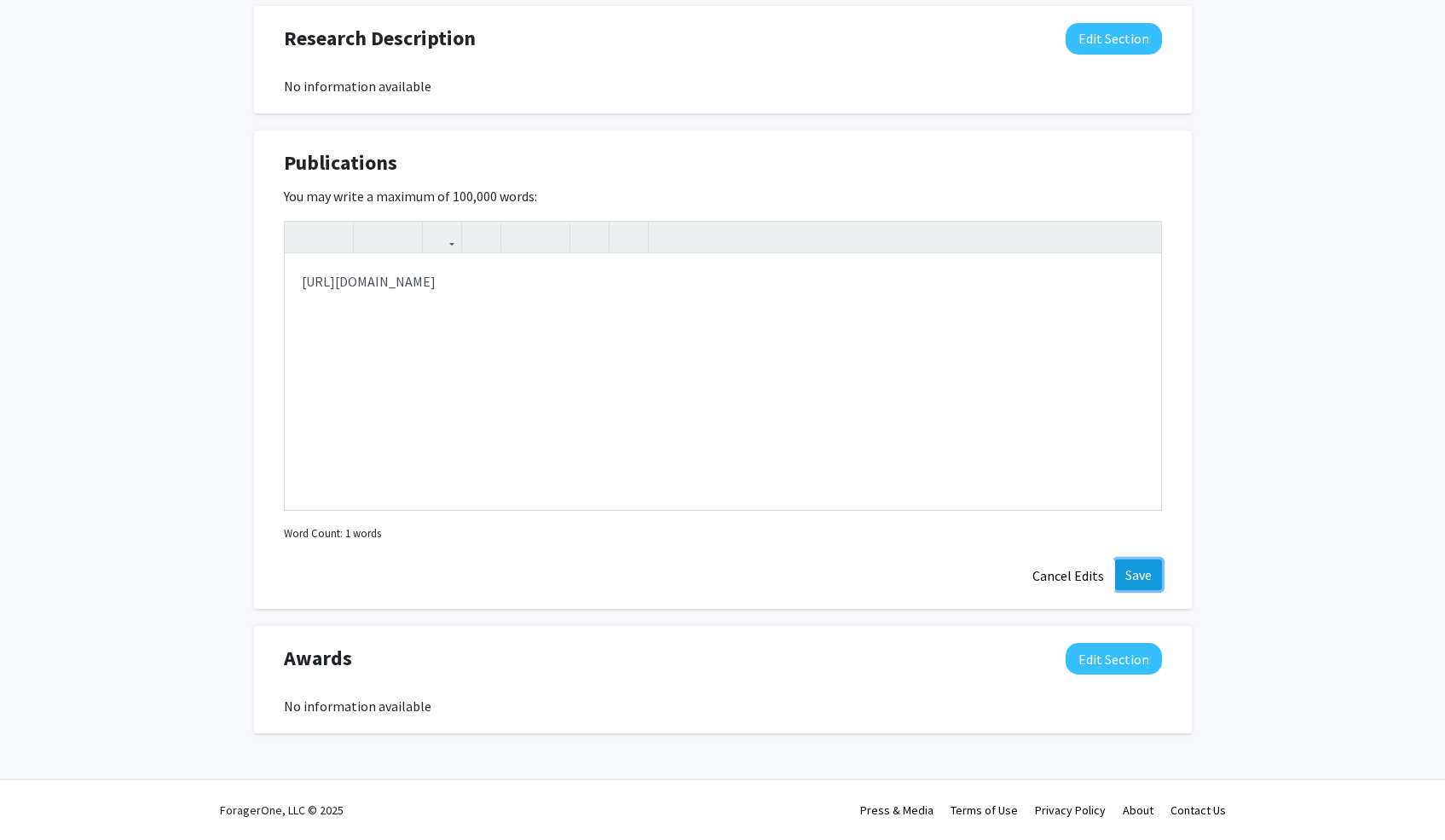
click at [1132, 569] on button "Save" at bounding box center [1139, 575] width 47 height 31
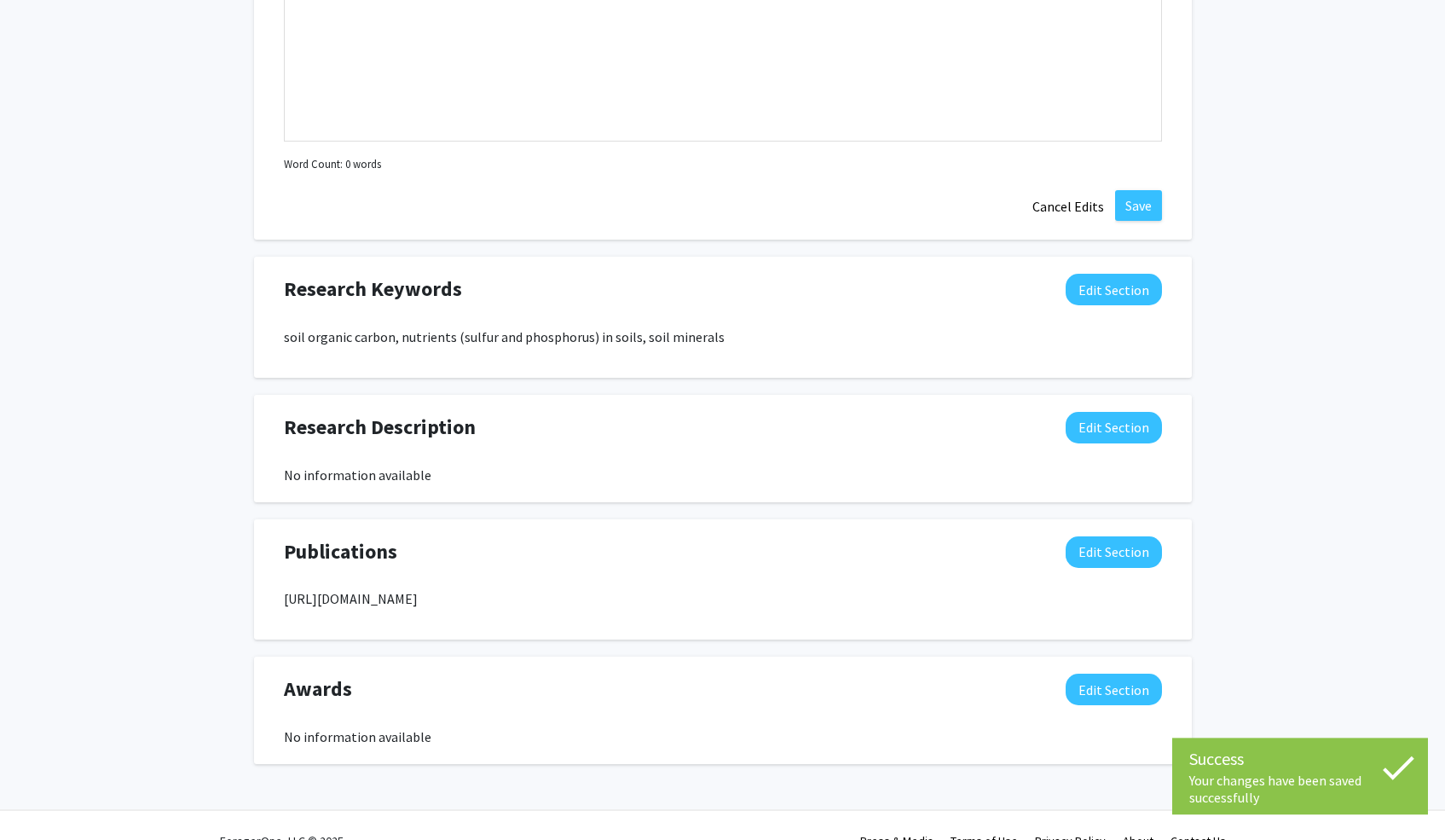
scroll to position [986, 0]
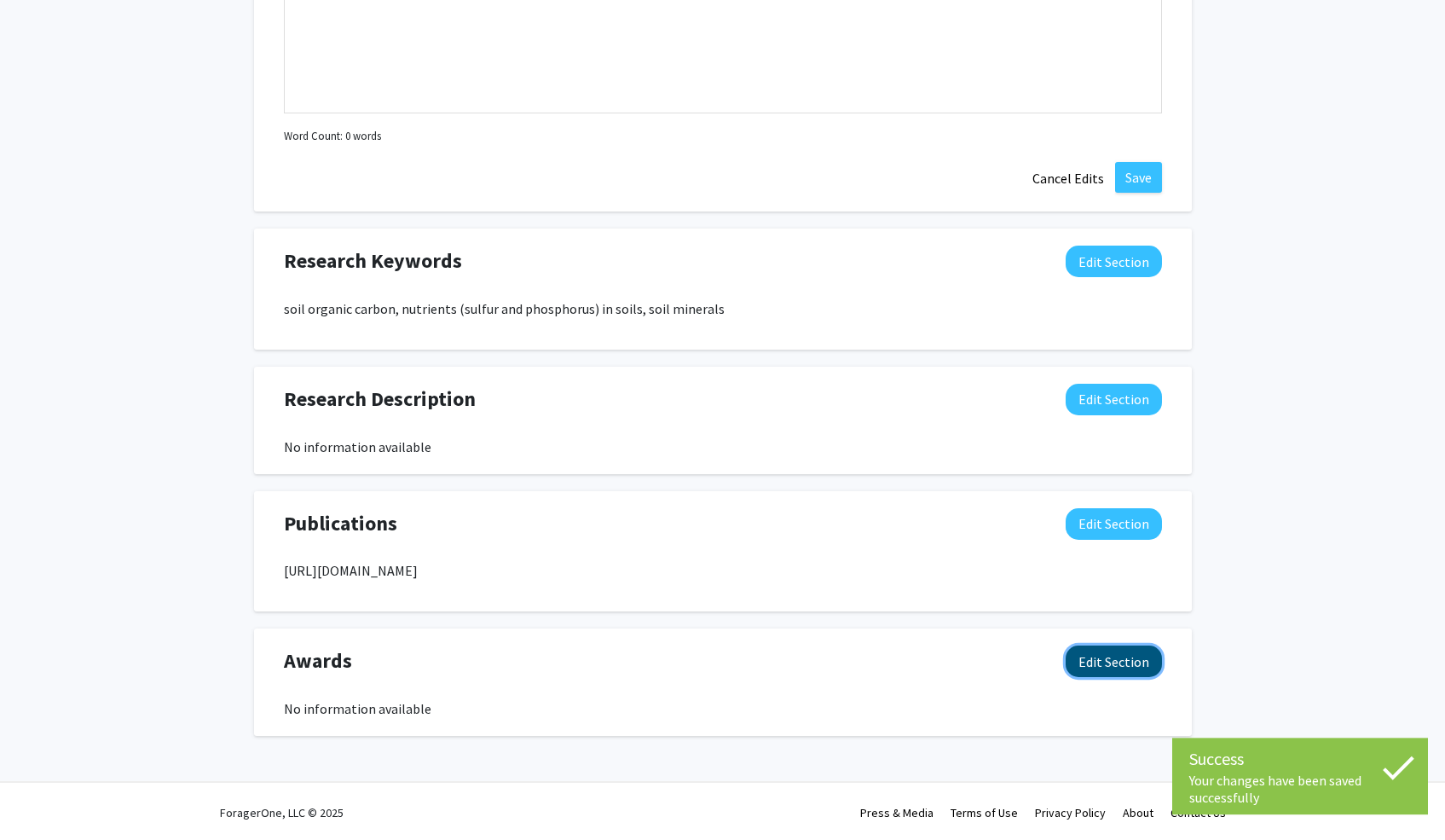
click at [1131, 651] on button "Edit Section" at bounding box center [1113, 661] width 96 height 31
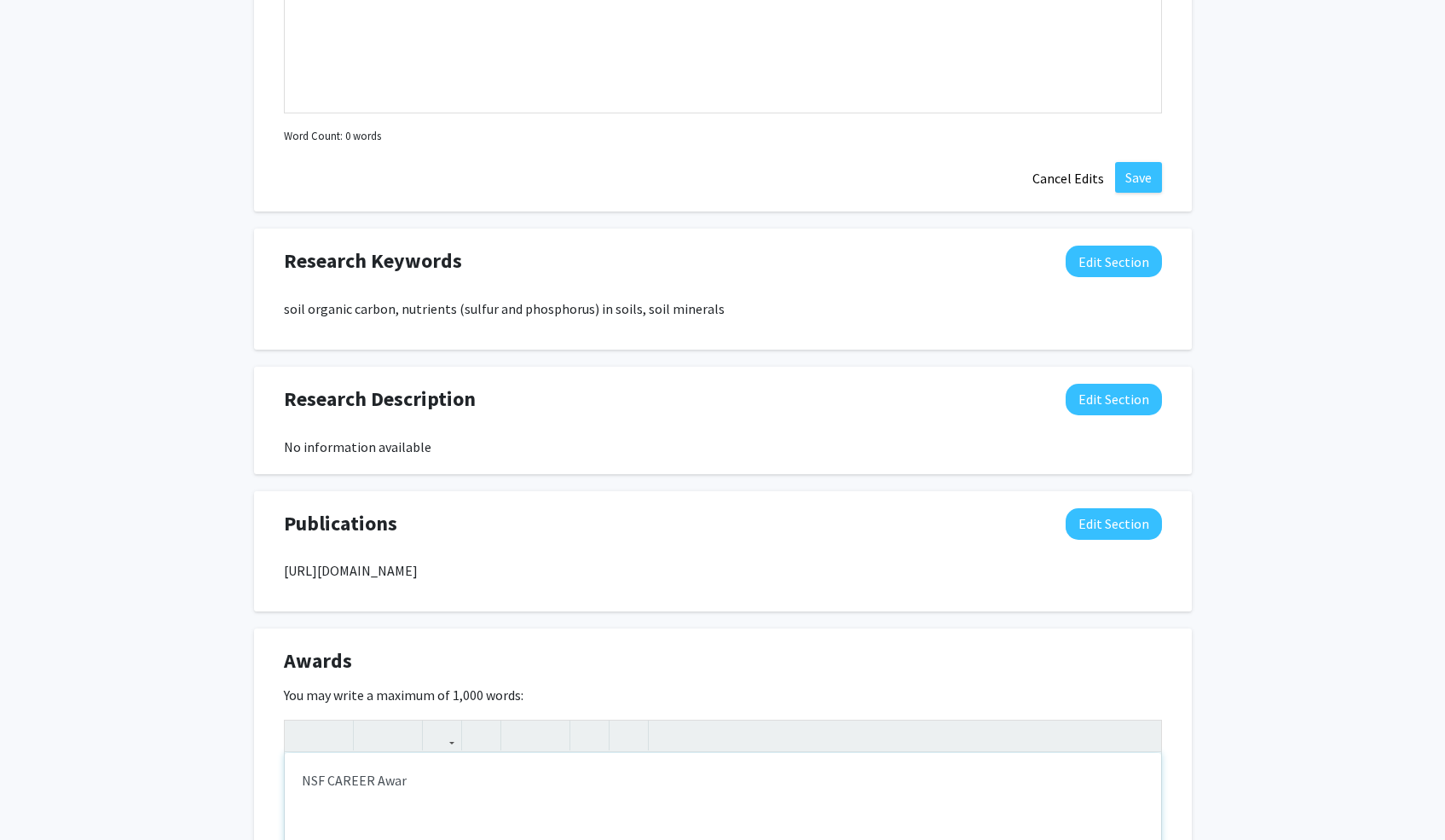
type textarea "NSF CAREER Award"
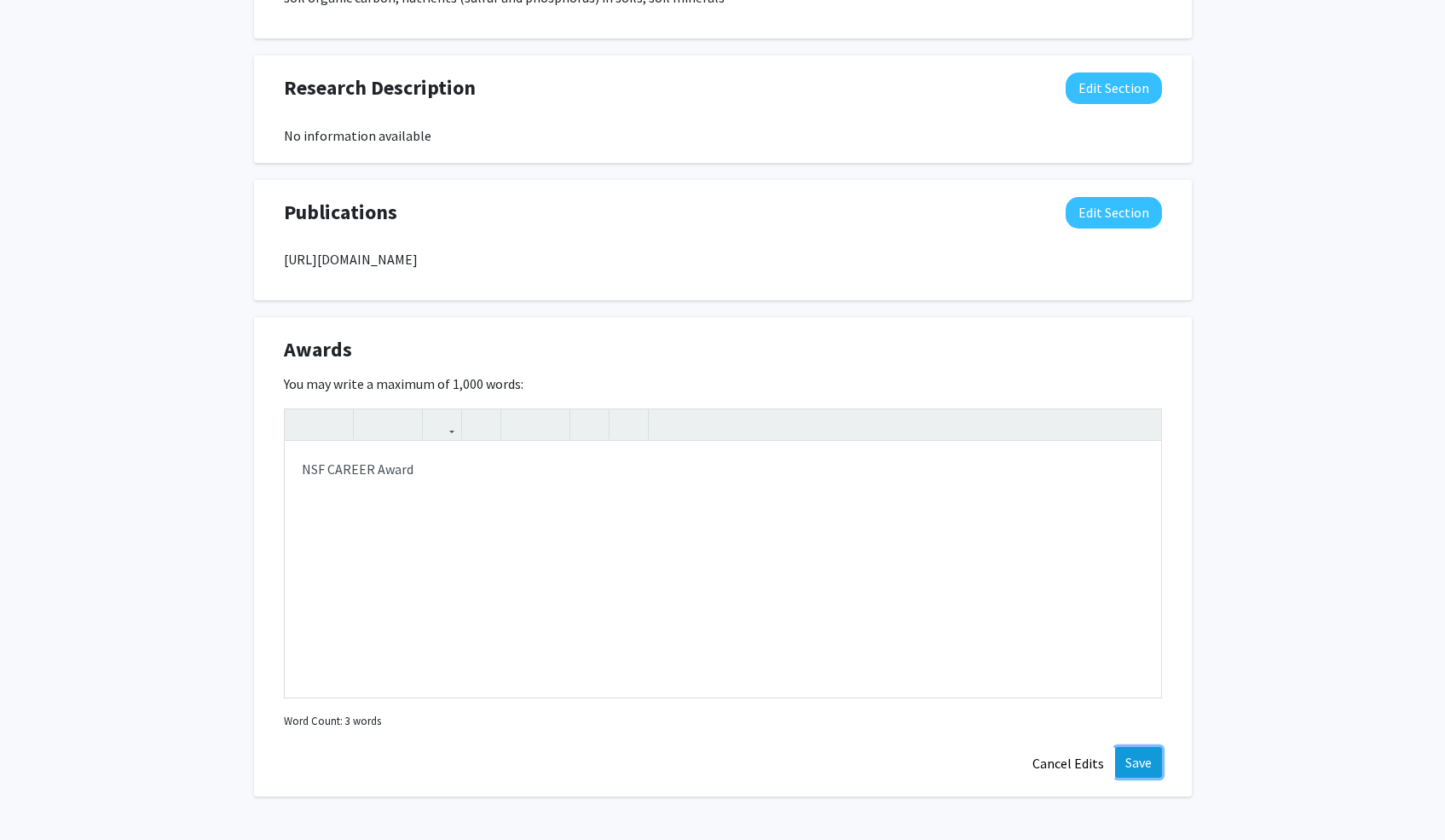
click at [1146, 754] on button "Save" at bounding box center [1139, 762] width 47 height 31
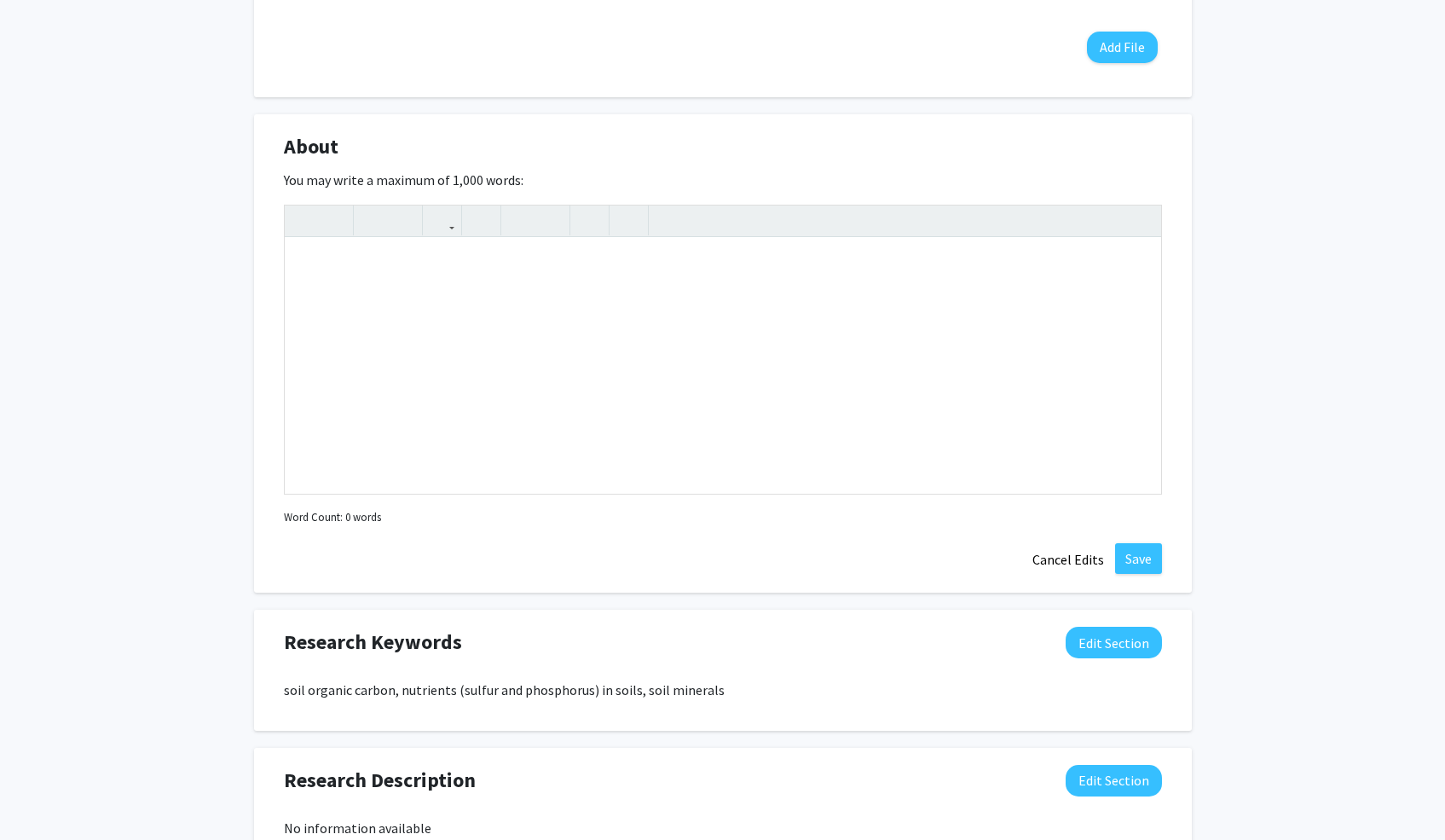
scroll to position [598, 0]
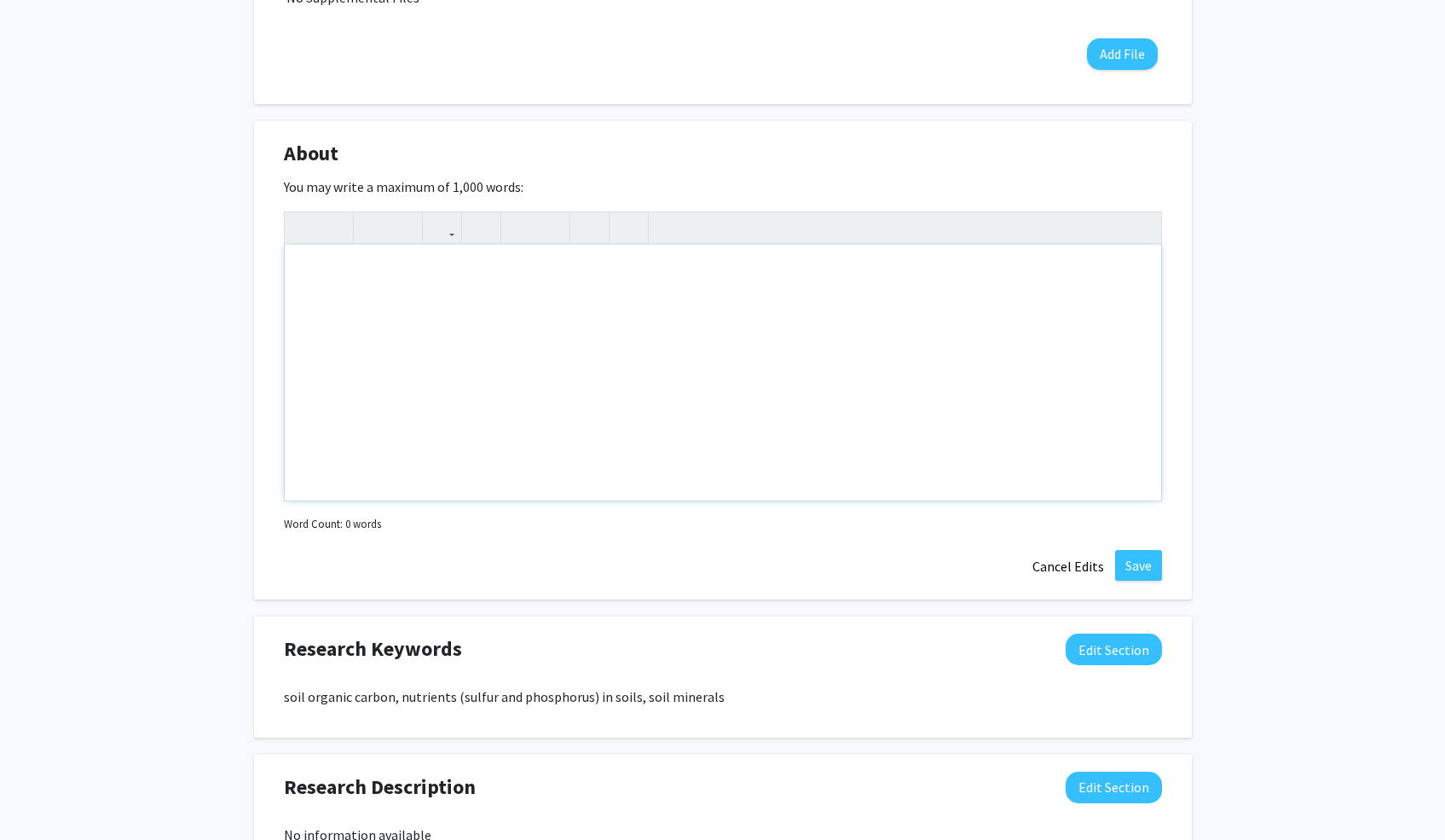
click at [882, 395] on div "Note to users with screen readers: Please deactivate our accessibility plugin f…" at bounding box center [722, 372] width 876 height 256
click at [609, 295] on div "Note to users with screen readers: Please deactivate our accessibility plugin f…" at bounding box center [722, 372] width 876 height 256
paste div "Note to users with screen readers: Please deactivate our accessibility plugin f…"
type textarea "<p>The research of the group is focused on environmental, (bio)geochemical and …"
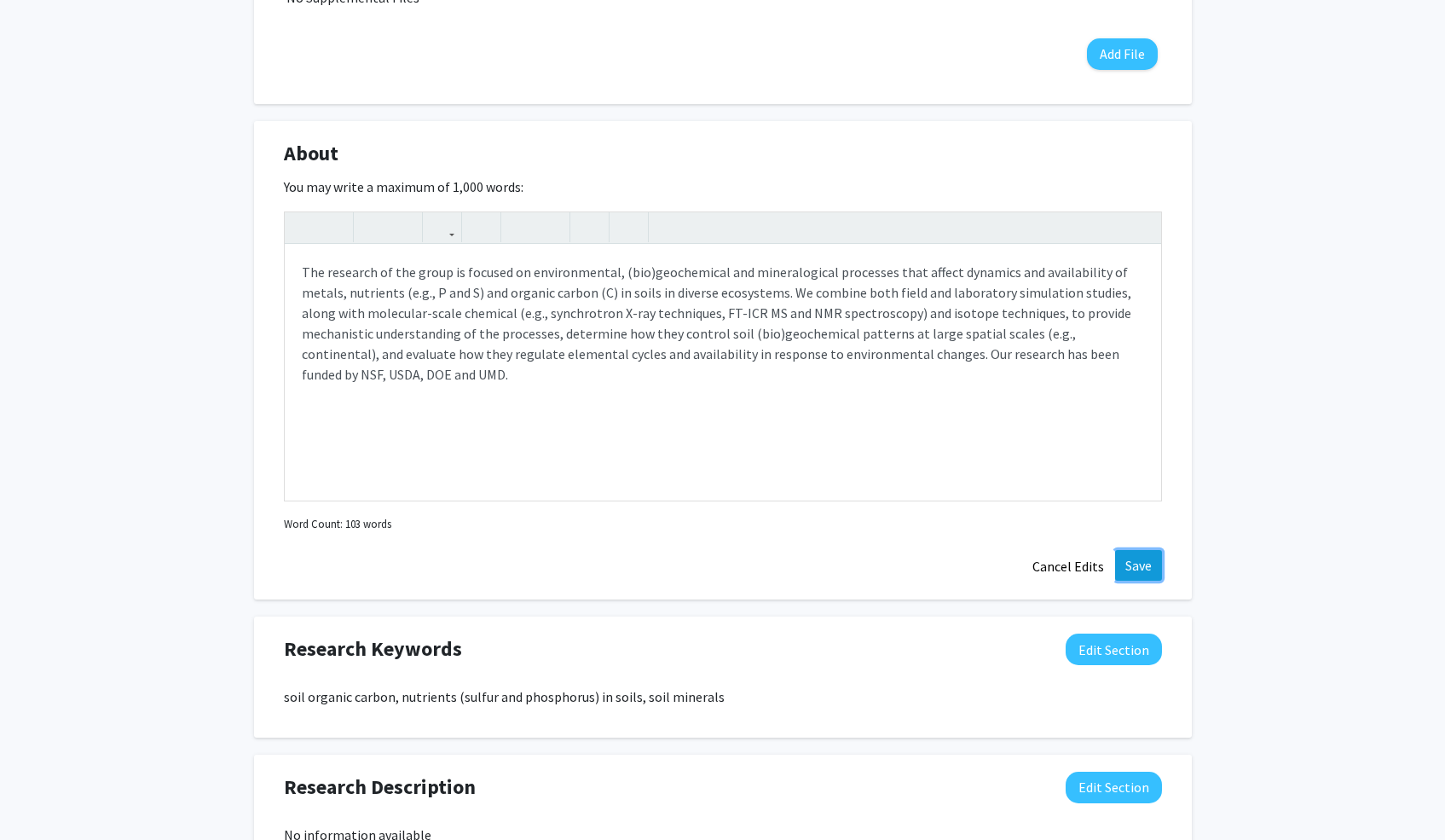
click at [1151, 564] on button "Save" at bounding box center [1139, 565] width 47 height 31
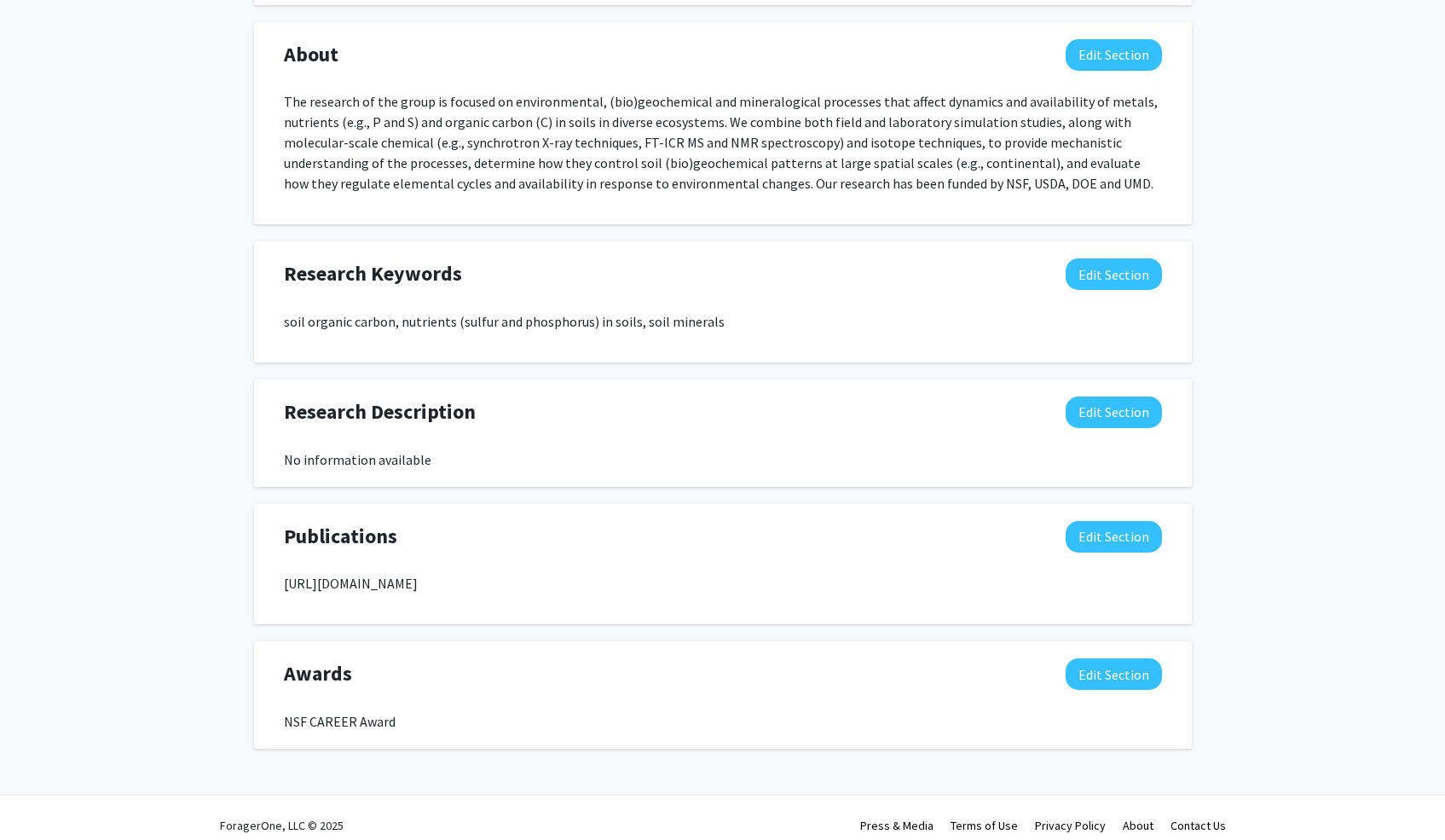
scroll to position [713, 0]
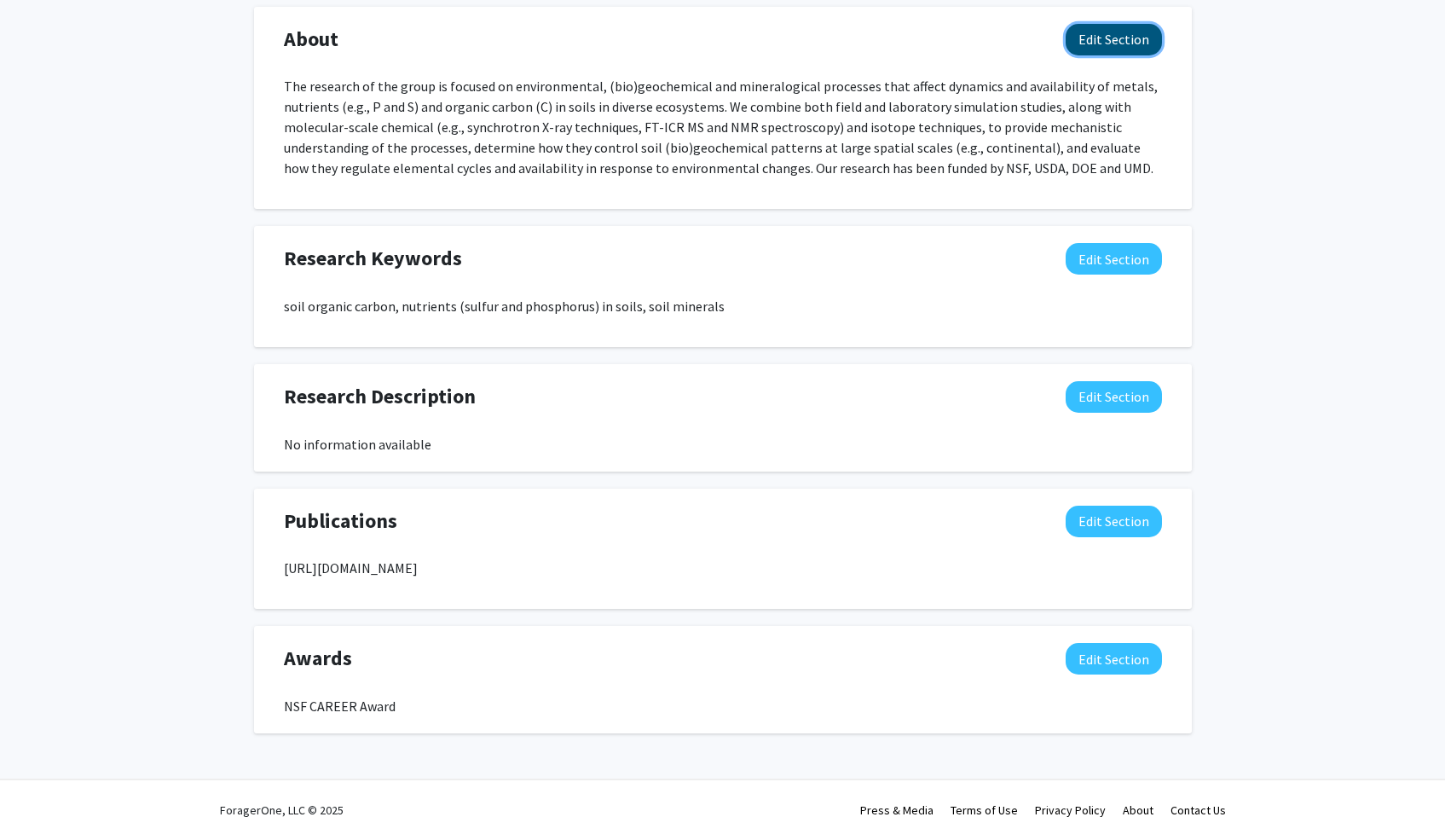
click at [1103, 35] on button "Edit Section" at bounding box center [1113, 40] width 96 height 31
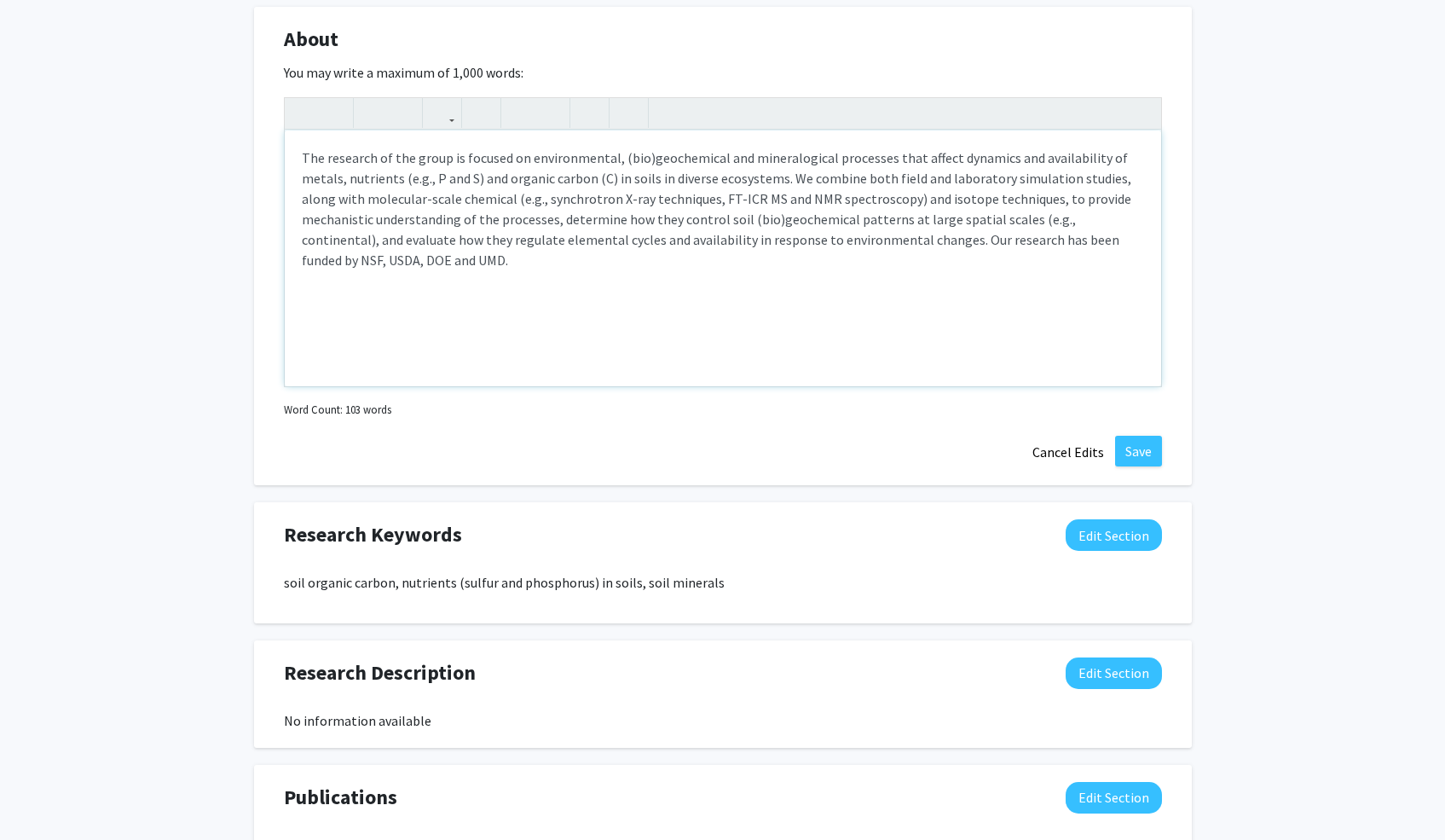
click at [602, 227] on p "The research of the group is focused on environmental, (bio)geochemical and min…" at bounding box center [722, 209] width 842 height 122
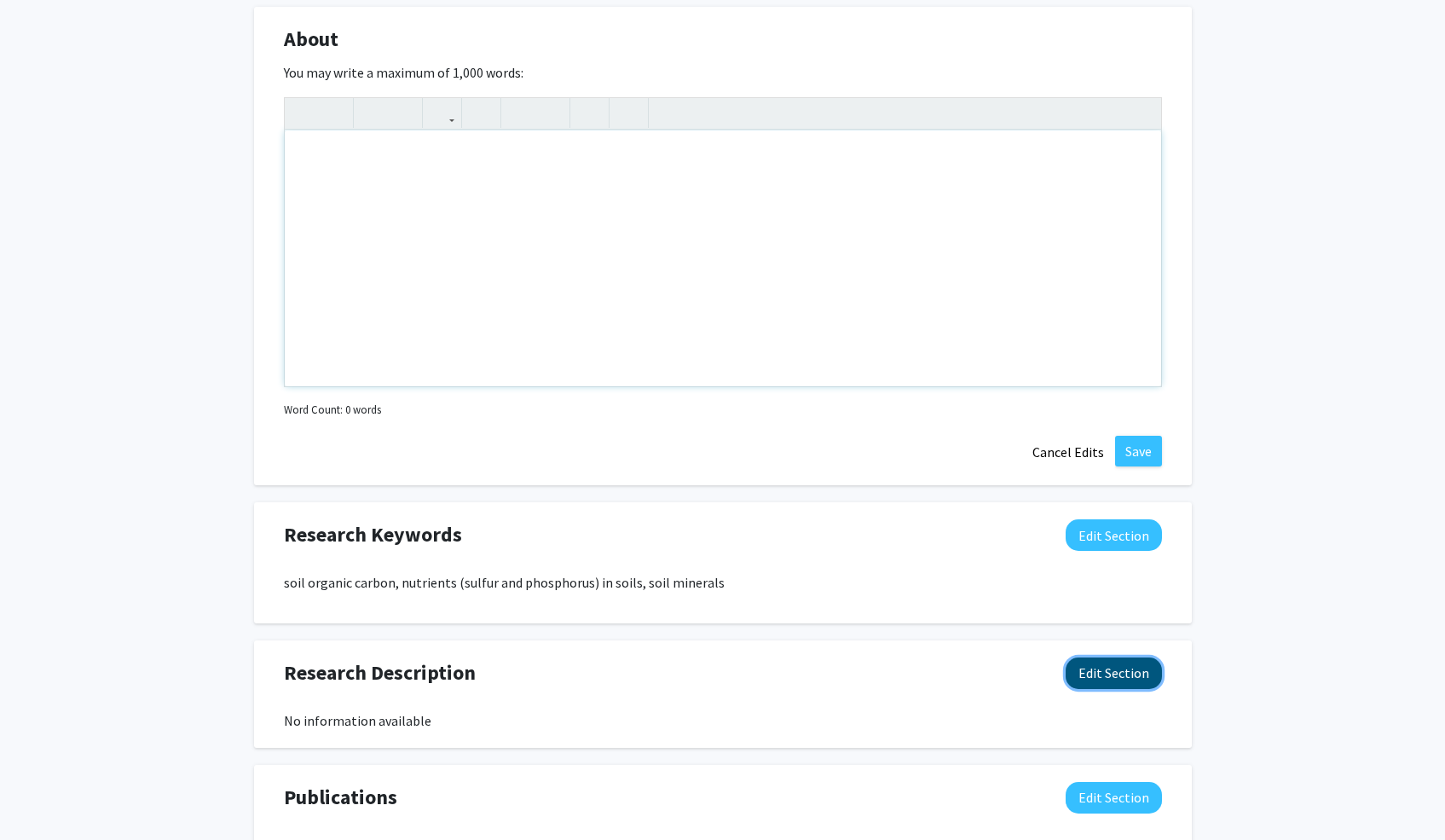
click at [1116, 671] on button "Edit Section" at bounding box center [1113, 673] width 96 height 31
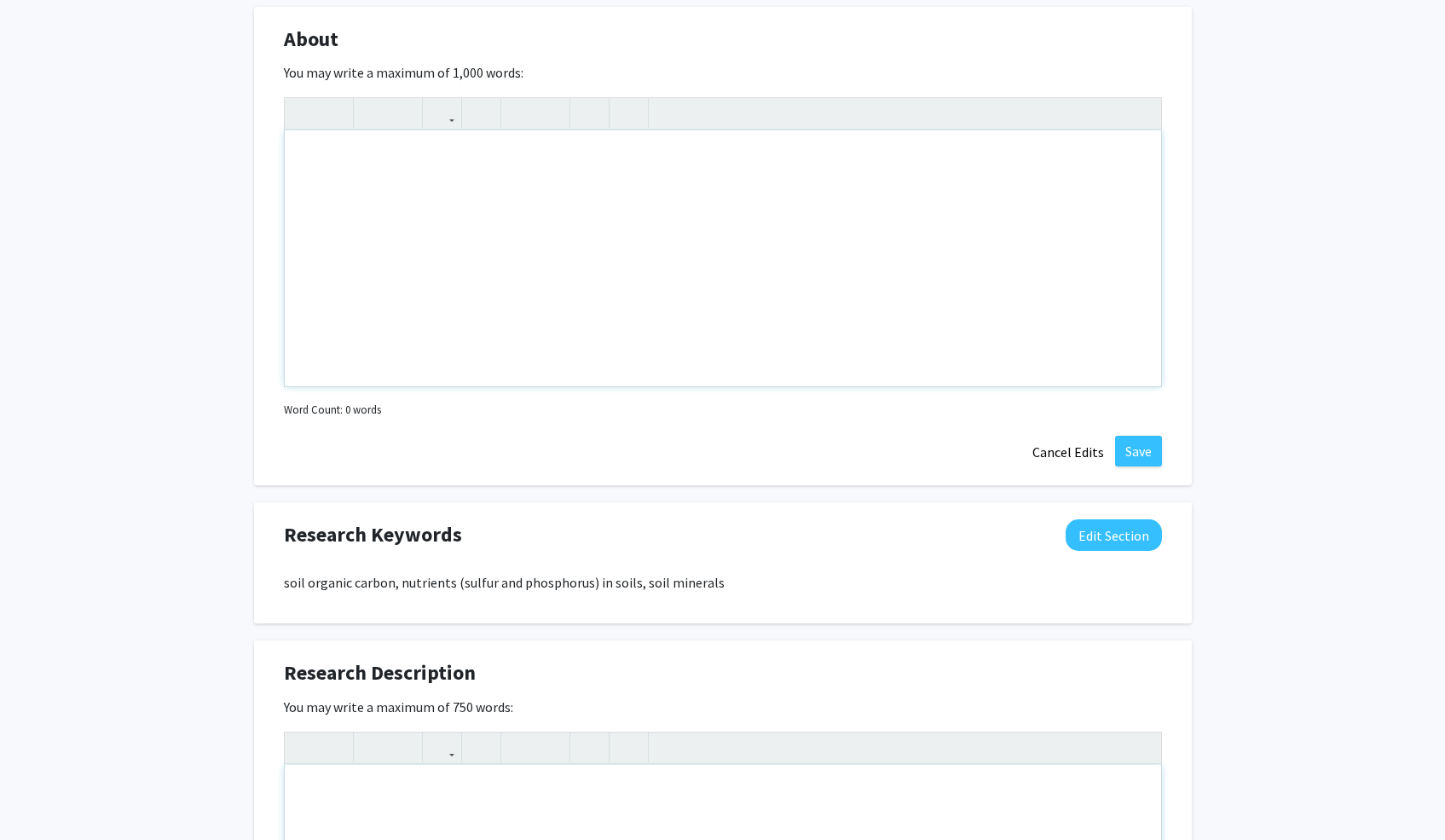
paste div "Note to users with screen readers: Please deactivate our accessibility plugin f…"
type textarea "<p>The research of the group is focused on environmental, (bio)geochemical and …"
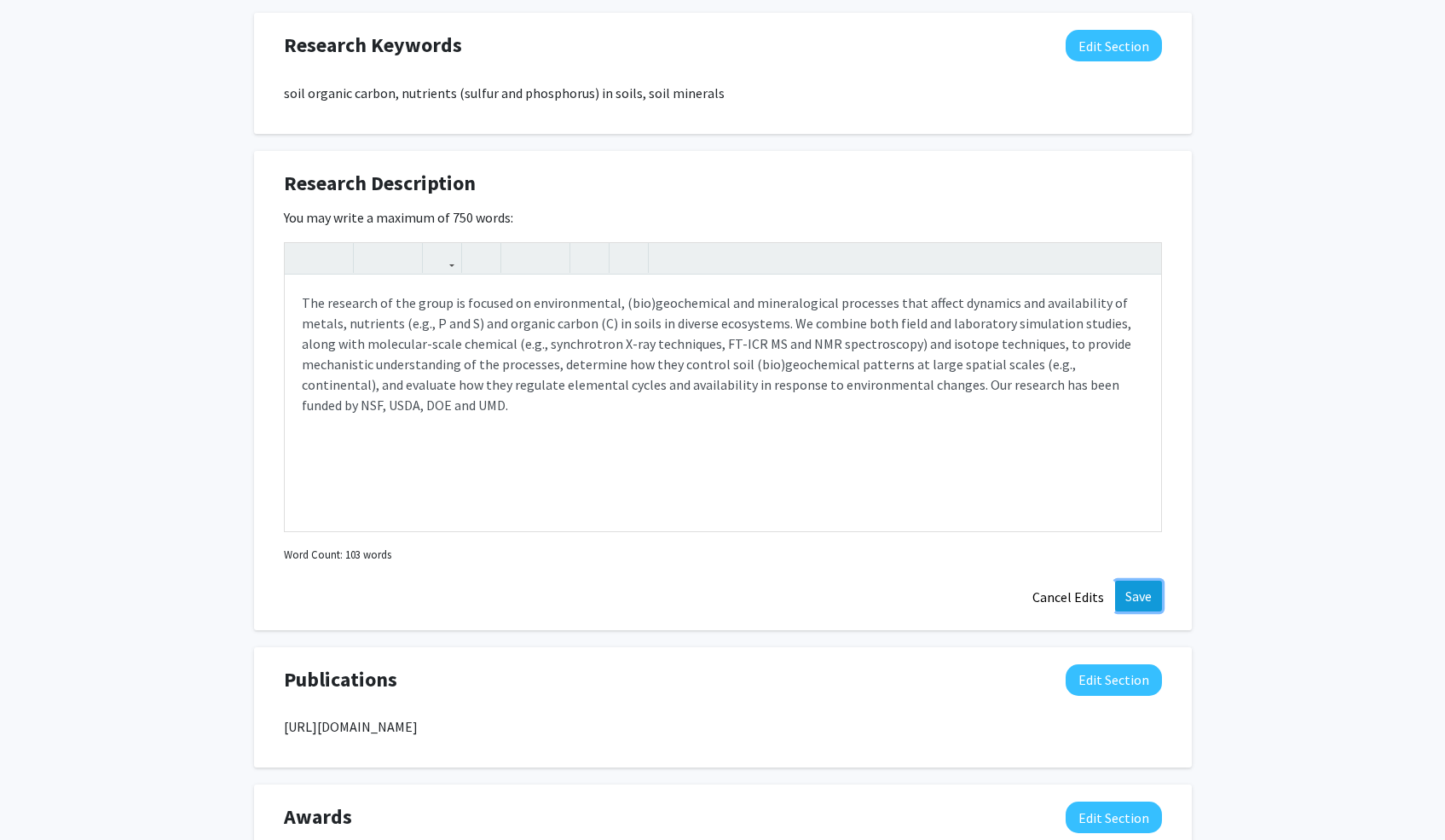
click at [1134, 600] on button "Save" at bounding box center [1139, 596] width 47 height 31
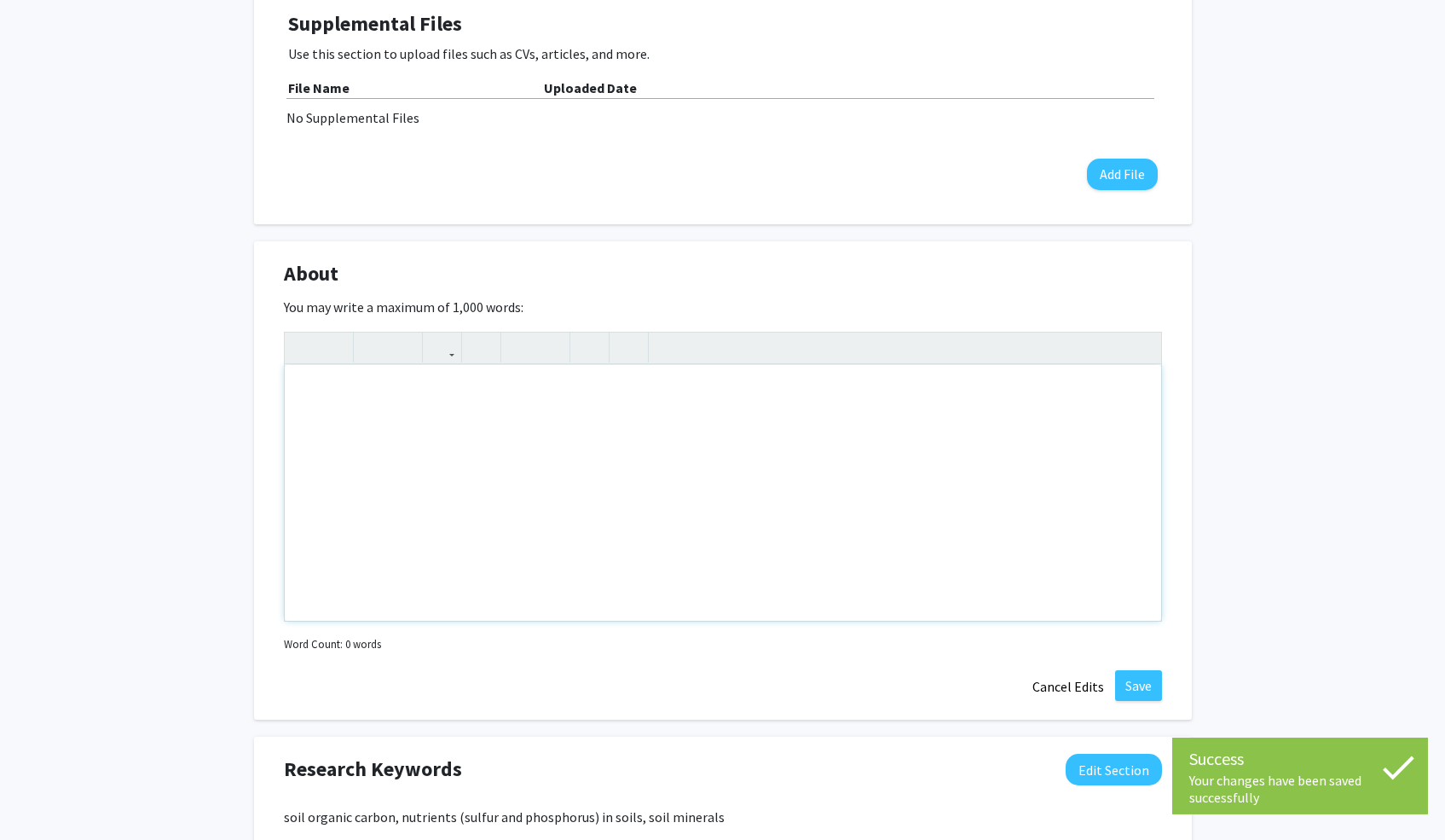
scroll to position [493, 0]
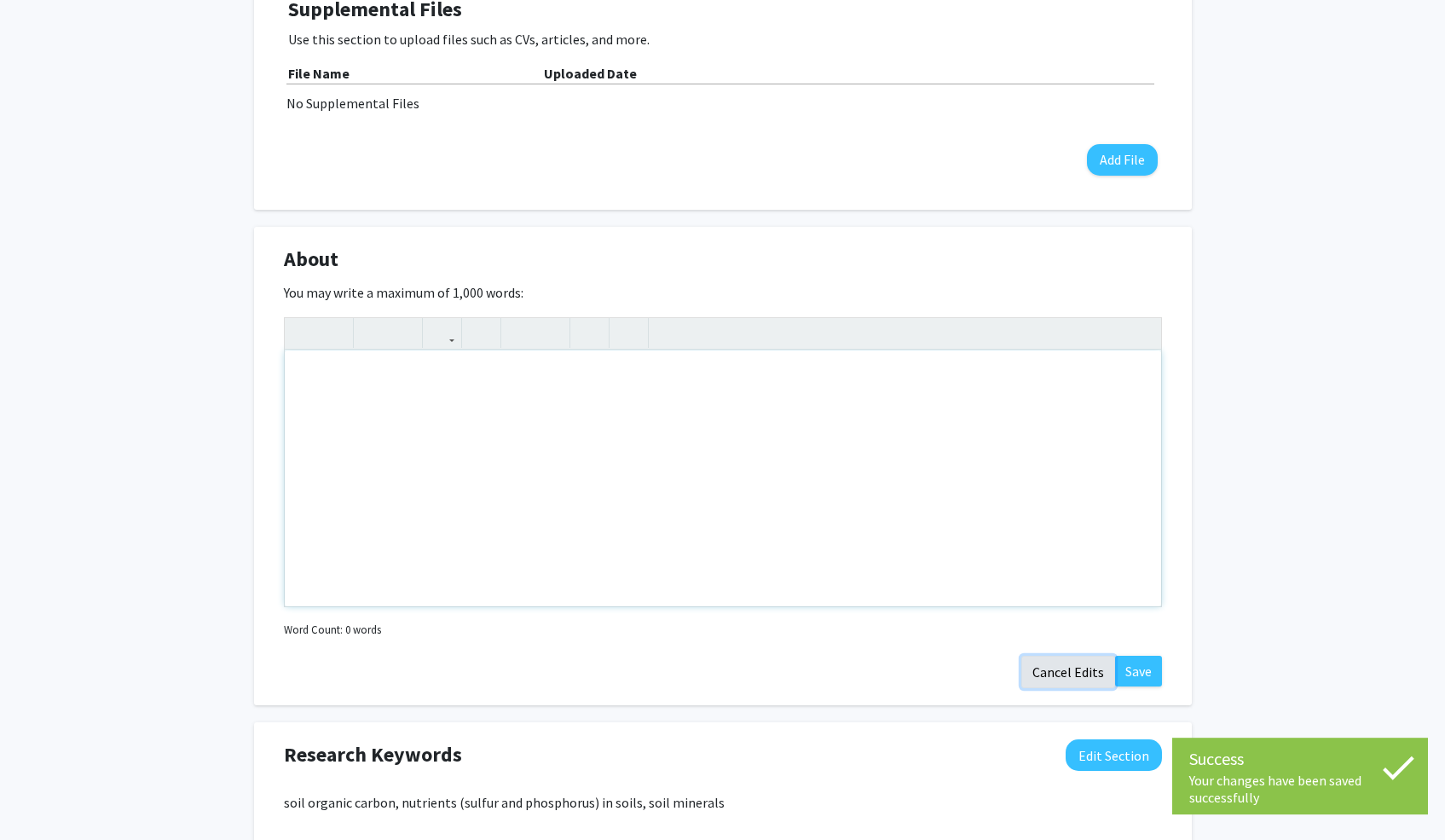
click at [1074, 669] on button "Cancel Edits" at bounding box center [1068, 671] width 93 height 32
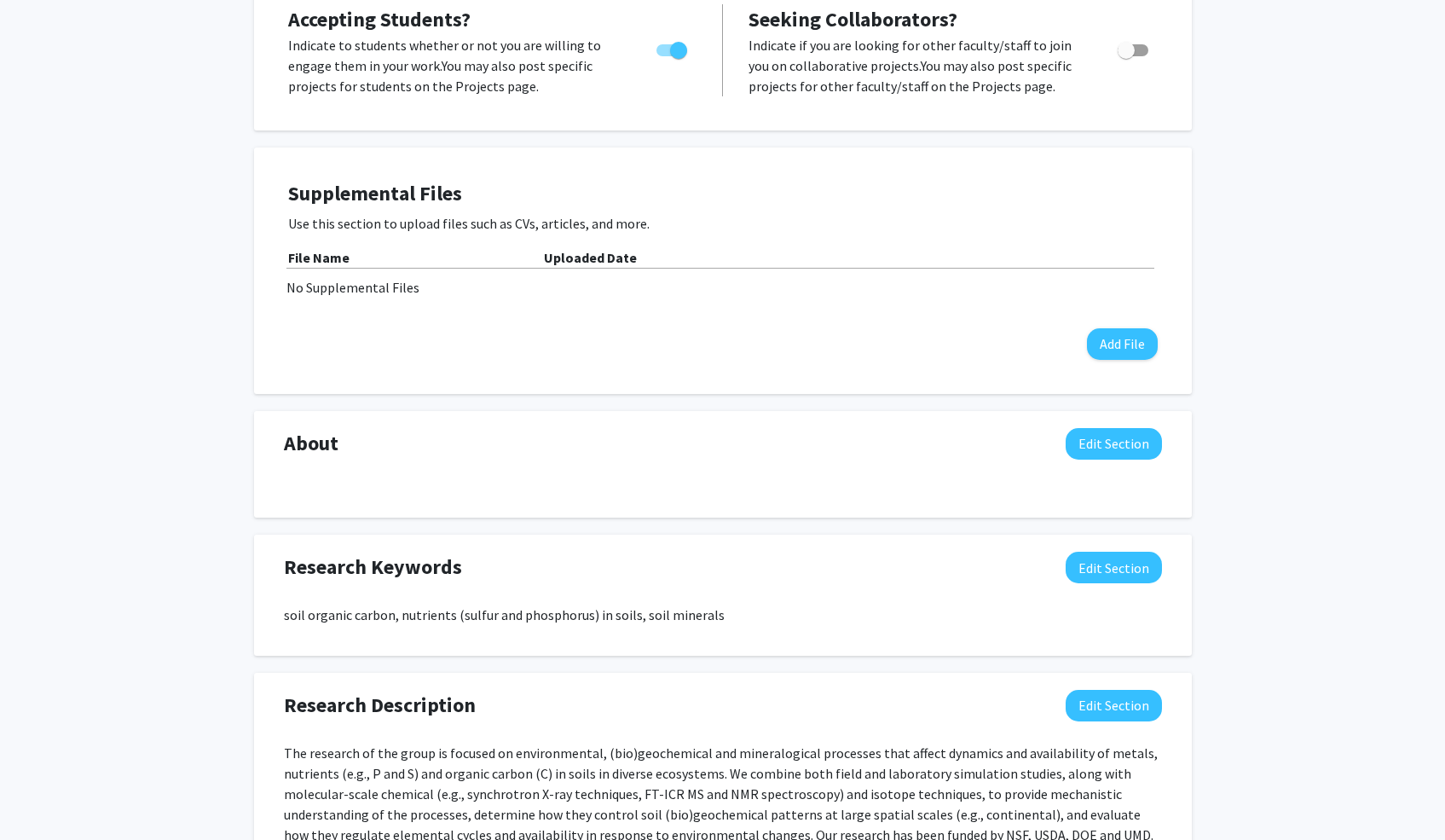
scroll to position [288, 0]
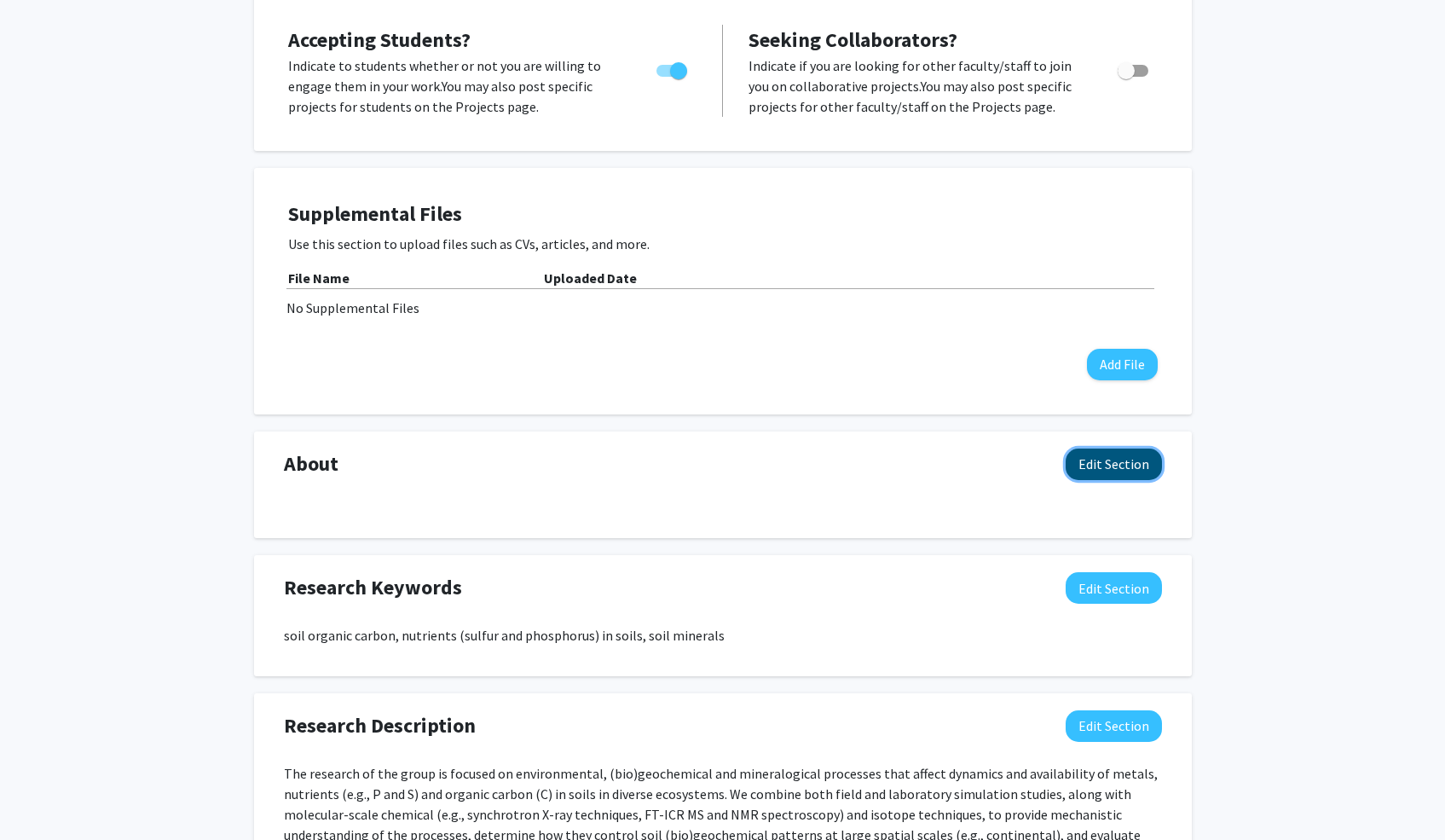
click at [1136, 463] on button "Edit Section" at bounding box center [1113, 464] width 96 height 31
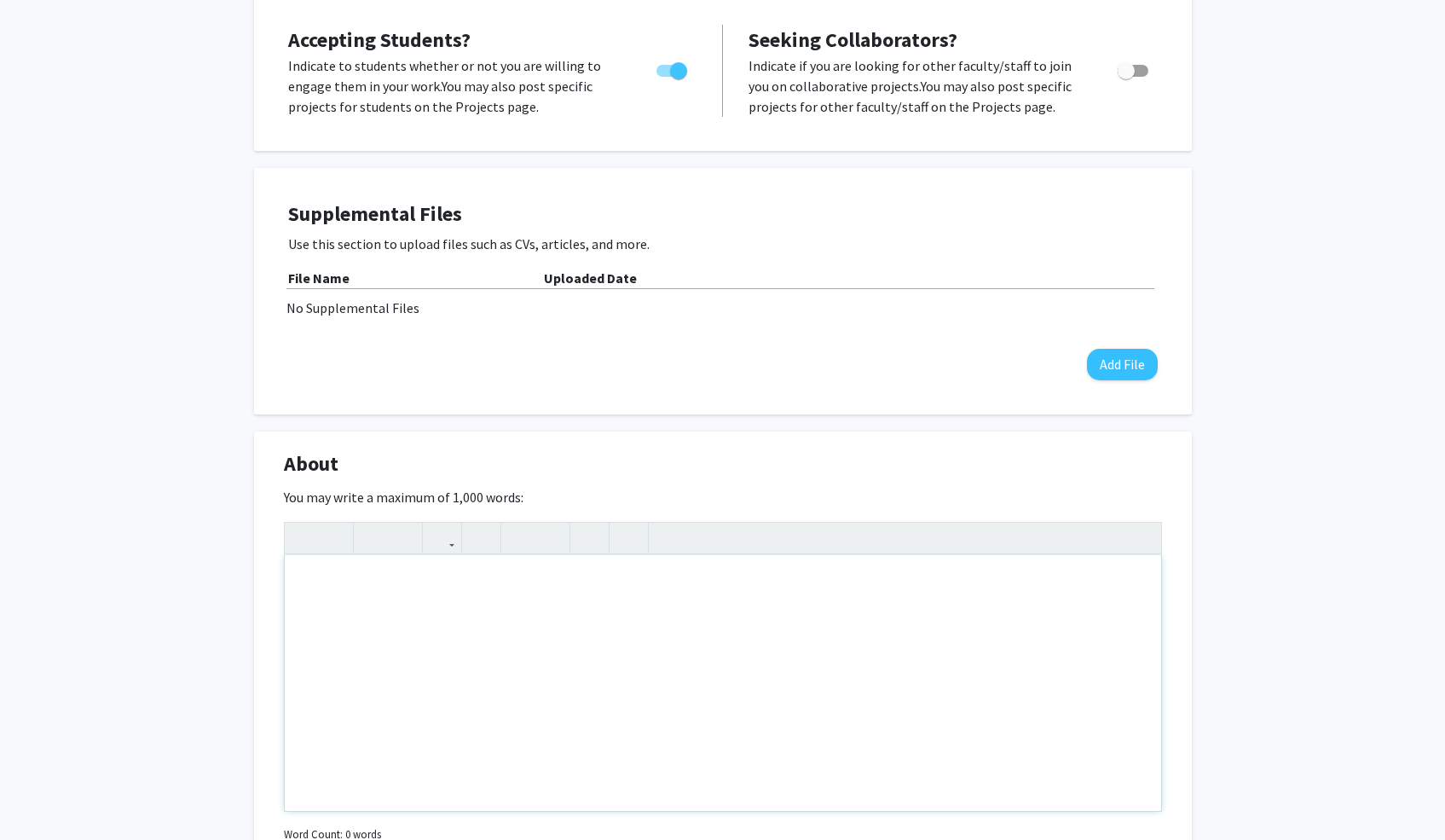
click at [536, 644] on div "Note to users with screen readers: Please deactivate our accessibility plugin f…" at bounding box center [722, 682] width 876 height 256
click at [374, 578] on div "Looking for students to work on" at bounding box center [722, 682] width 876 height 256
click at [426, 584] on div "Looking for unergraduate students to work on" at bounding box center [722, 682] width 876 height 256
click at [589, 586] on div "Looking for undergraduate students to work on" at bounding box center [722, 682] width 876 height 256
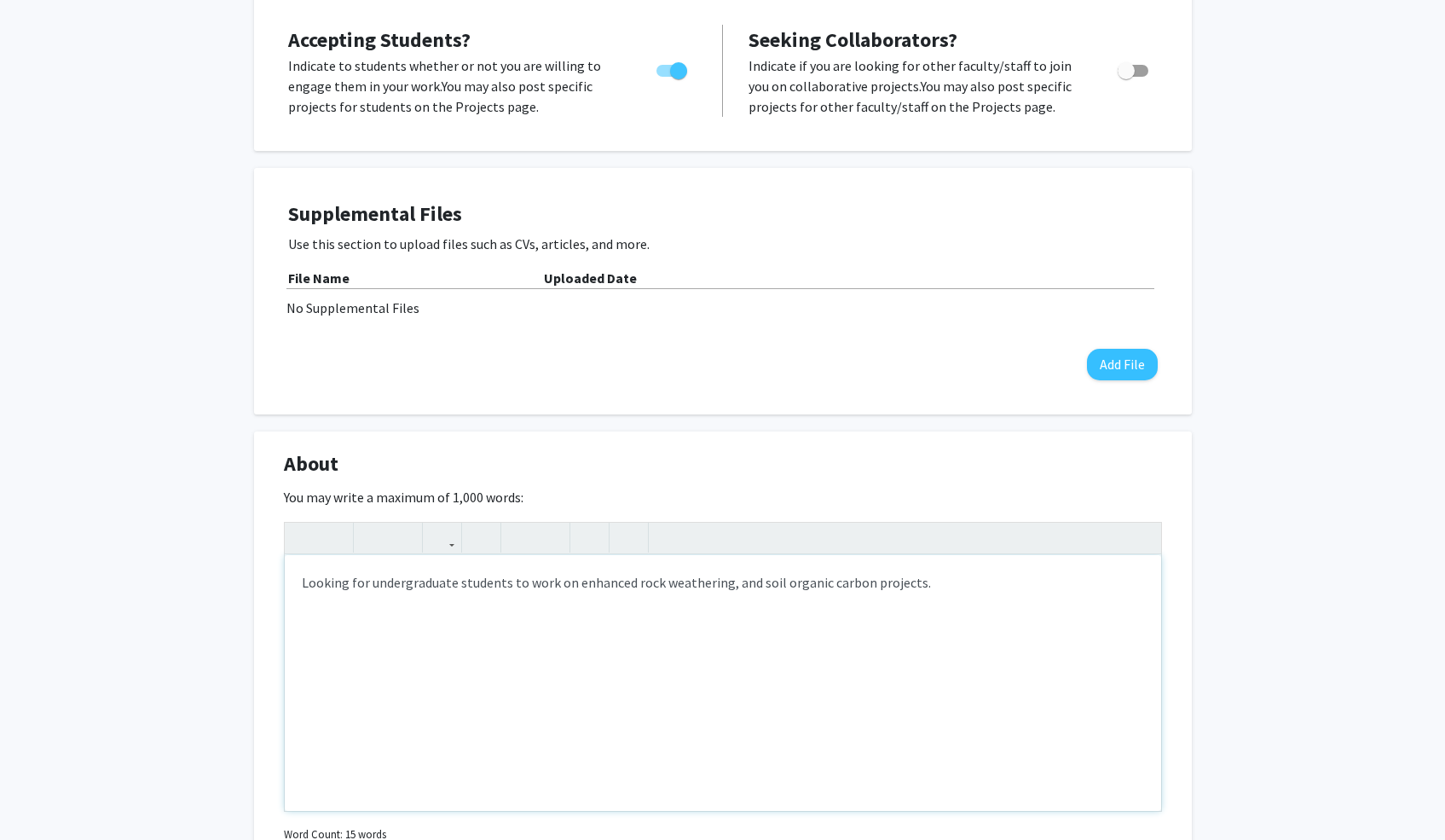
type textarea "Looking for undergraduate students to work on enhanced rock weathering, and soi…"
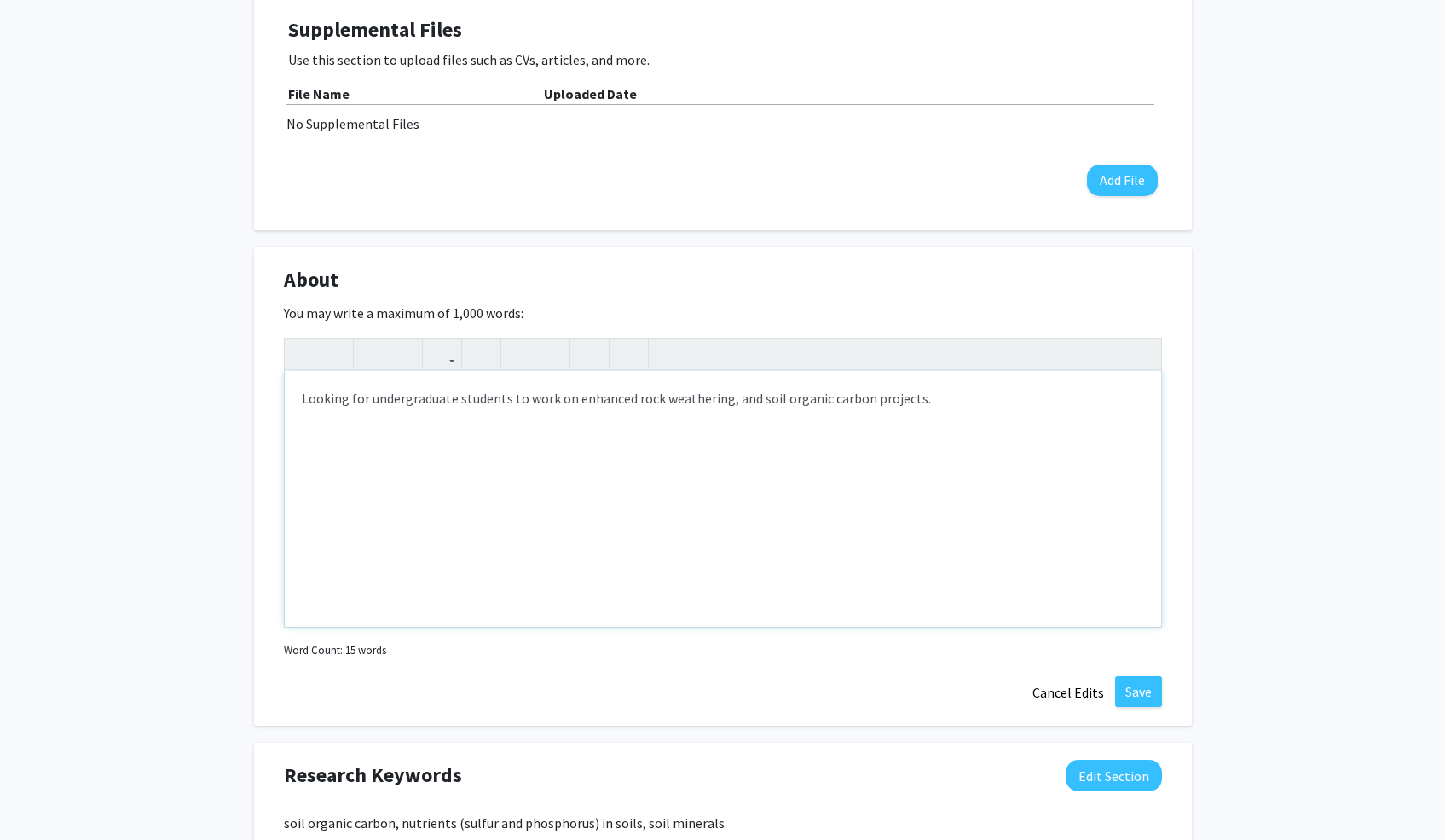
scroll to position [481, 0]
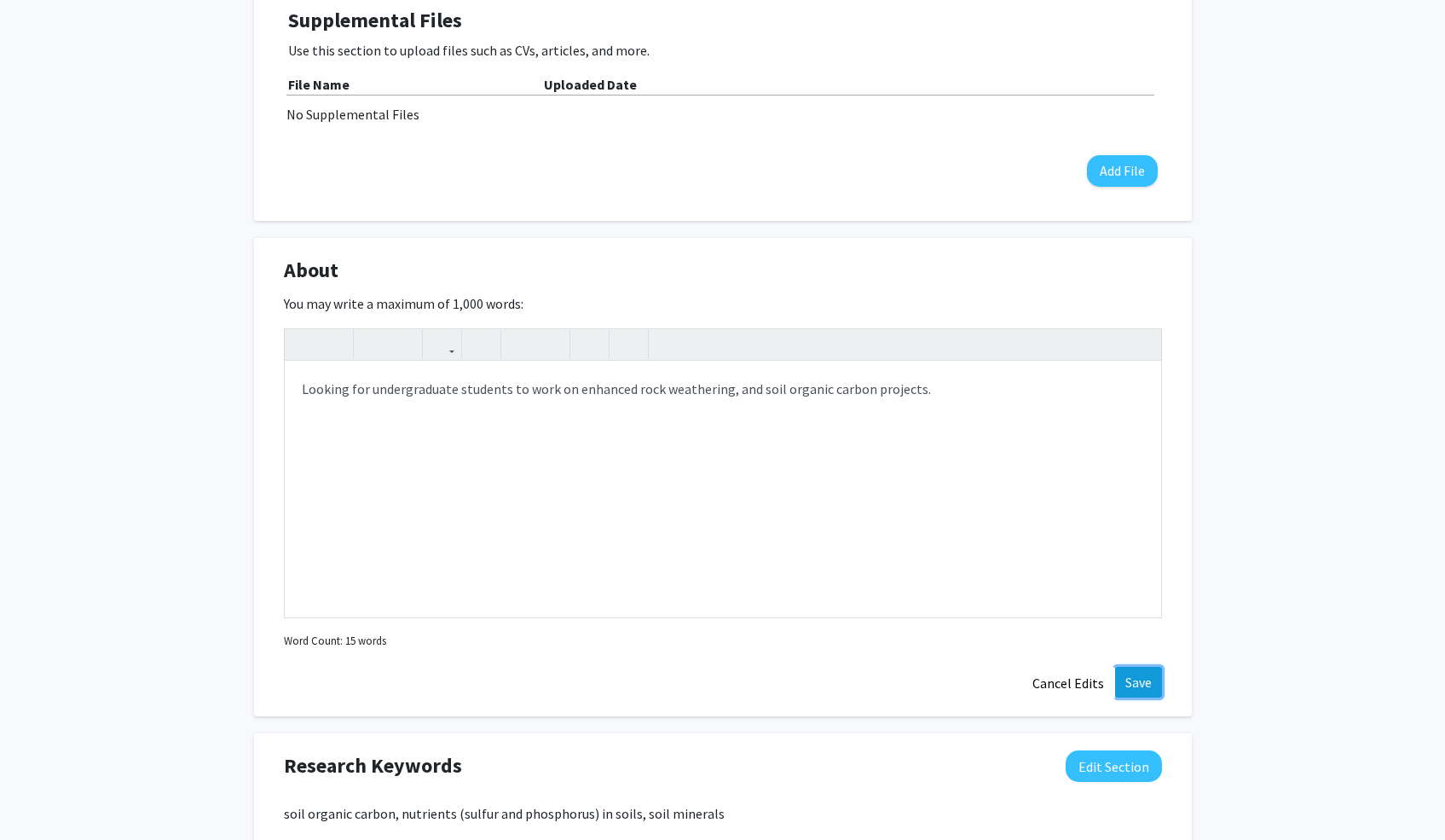
click at [1133, 679] on button "Save" at bounding box center [1139, 682] width 47 height 31
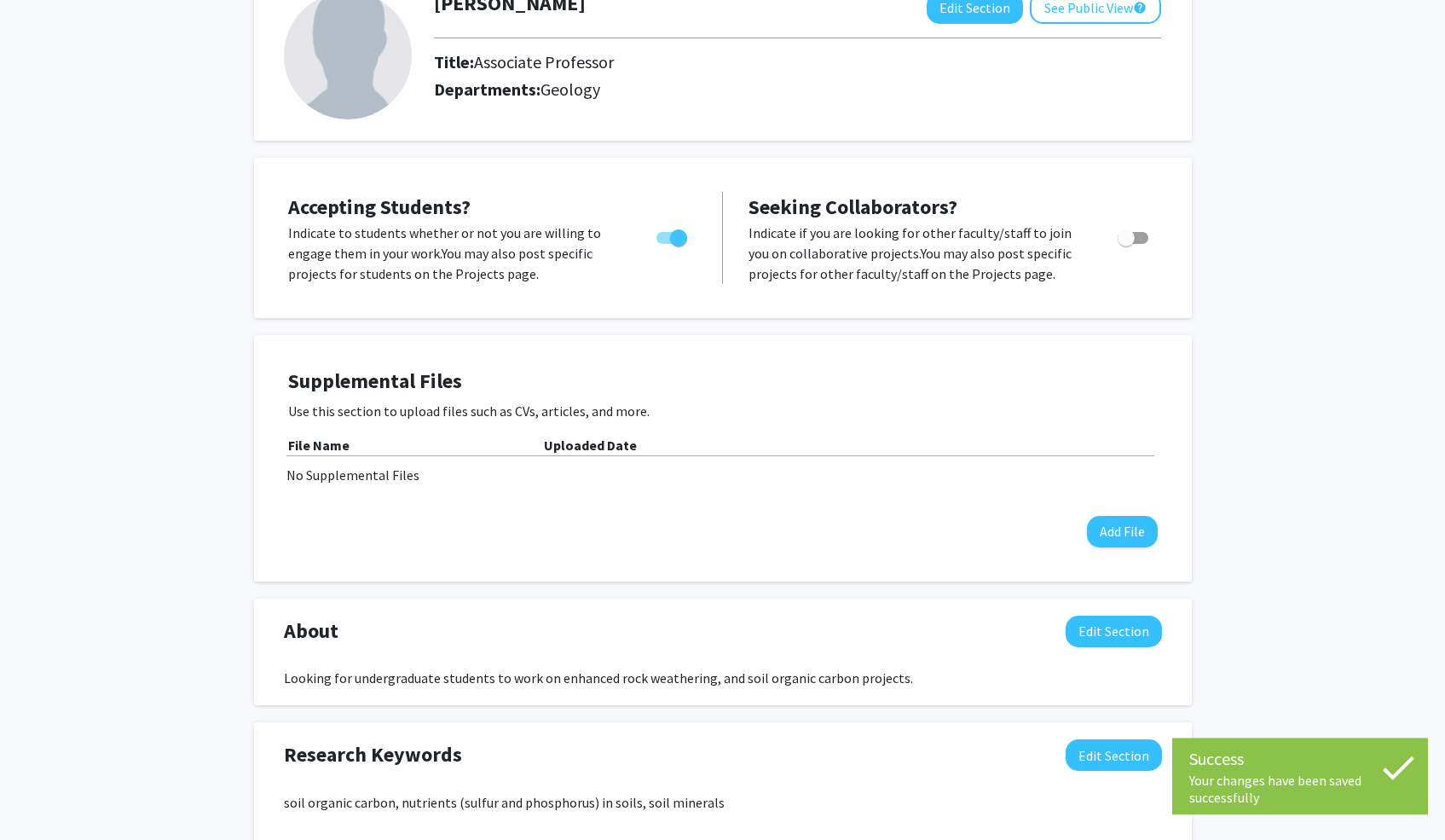
scroll to position [0, 0]
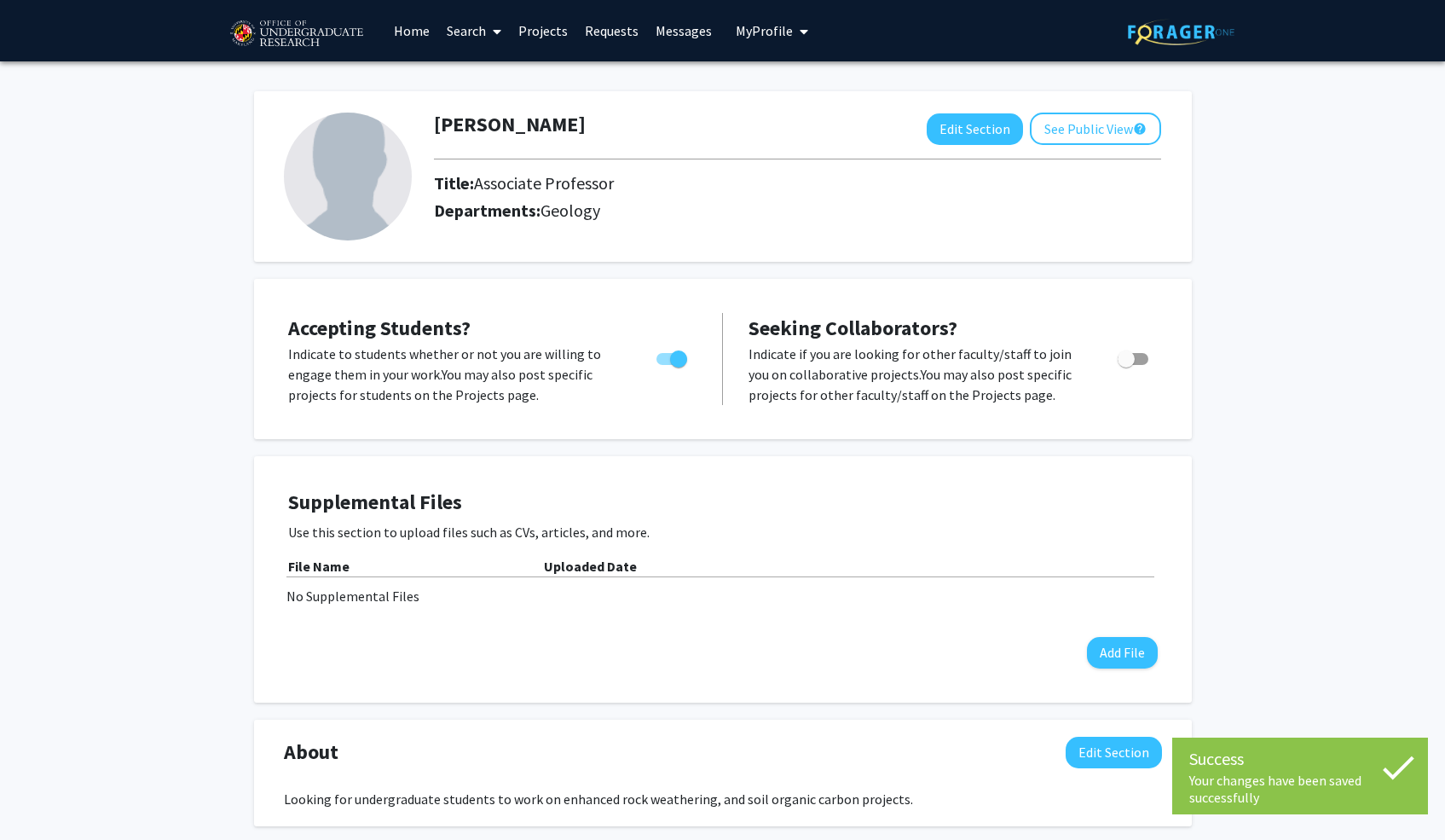
click at [161, 272] on div "Mengqiang Zhu Edit Section See Public View help Title: Associate Professor Depa…" at bounding box center [722, 781] width 1445 height 1440
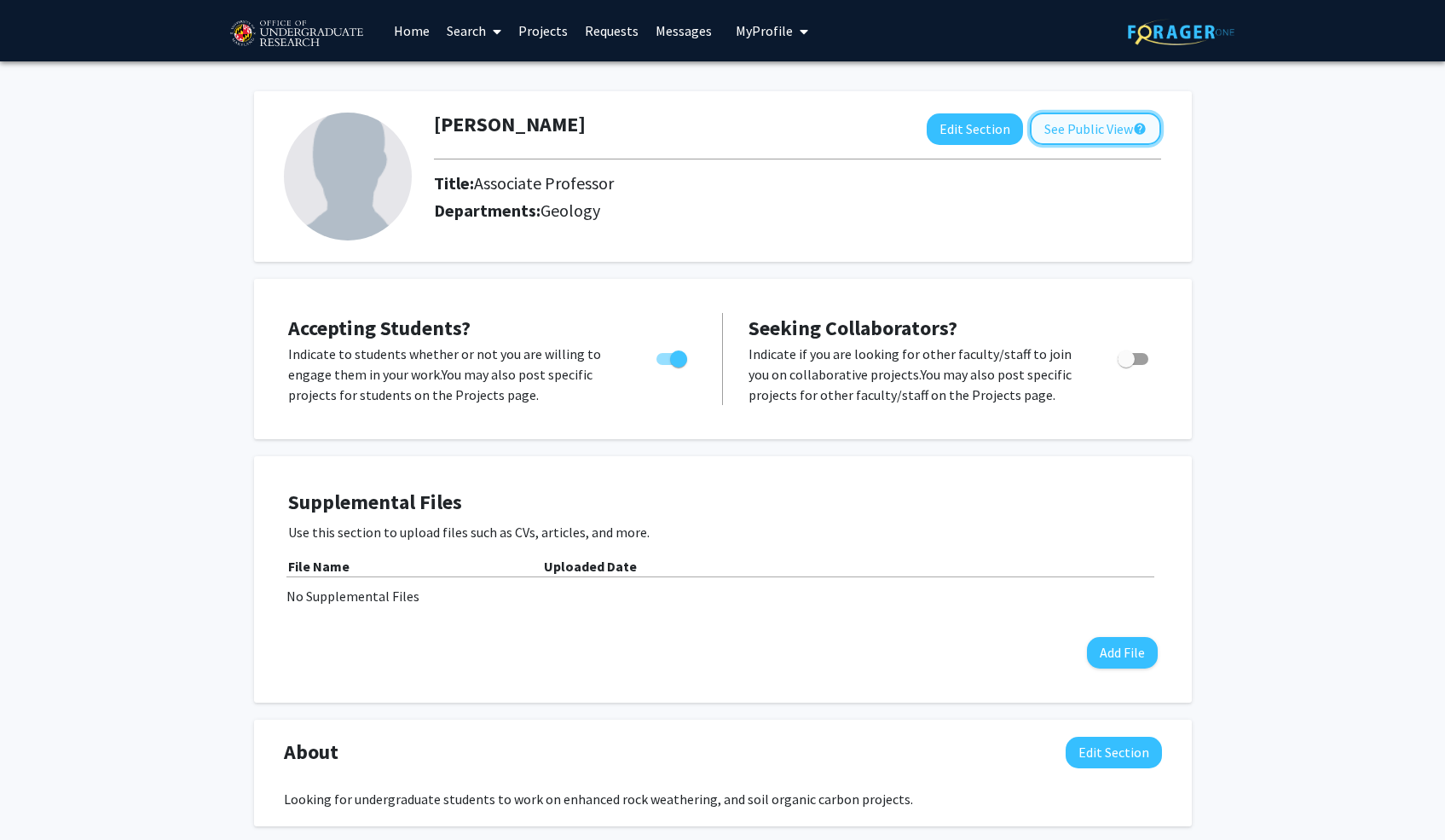
click at [1101, 133] on button "See Public View help" at bounding box center [1095, 128] width 131 height 32
